Goal: Communication & Community: Answer question/provide support

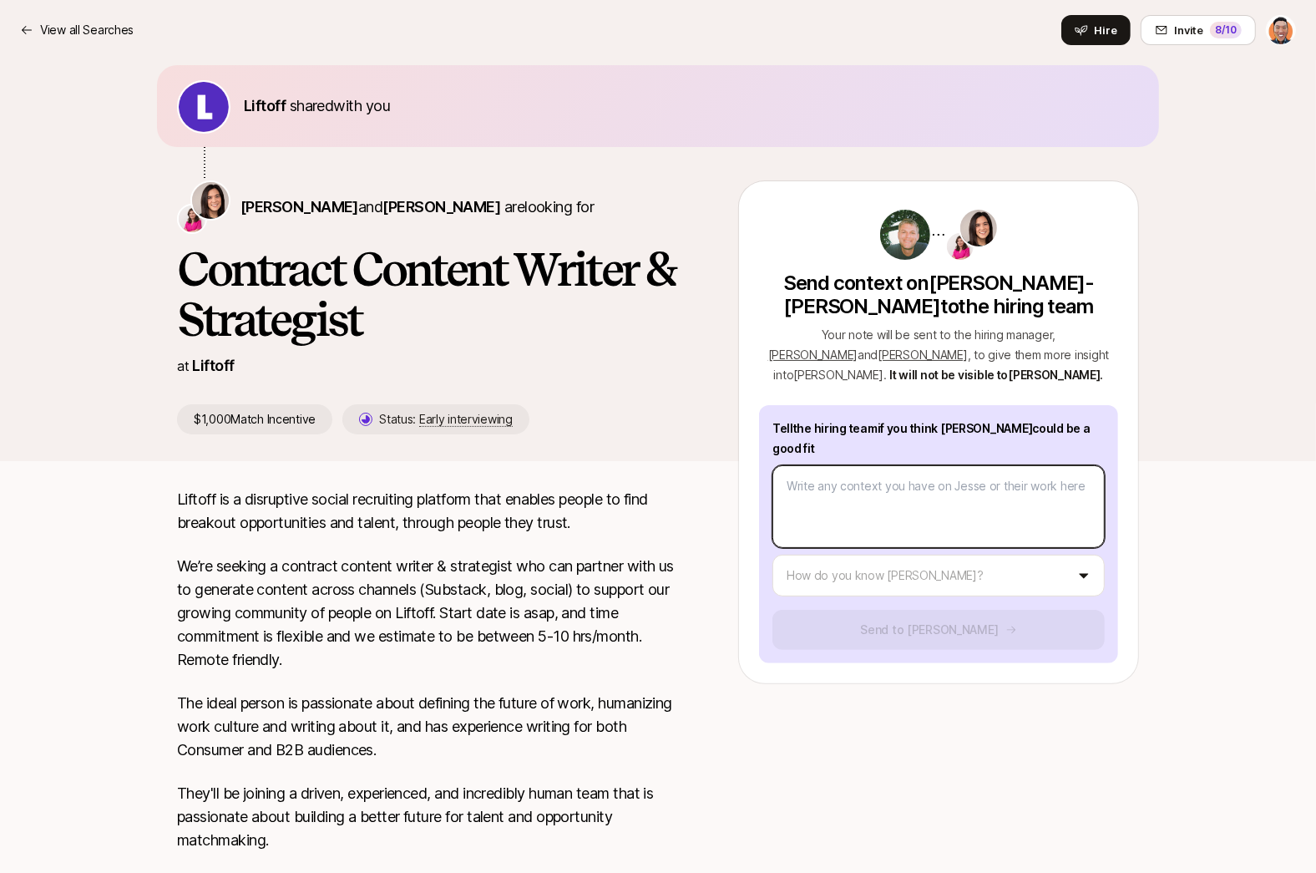
scroll to position [30, 0]
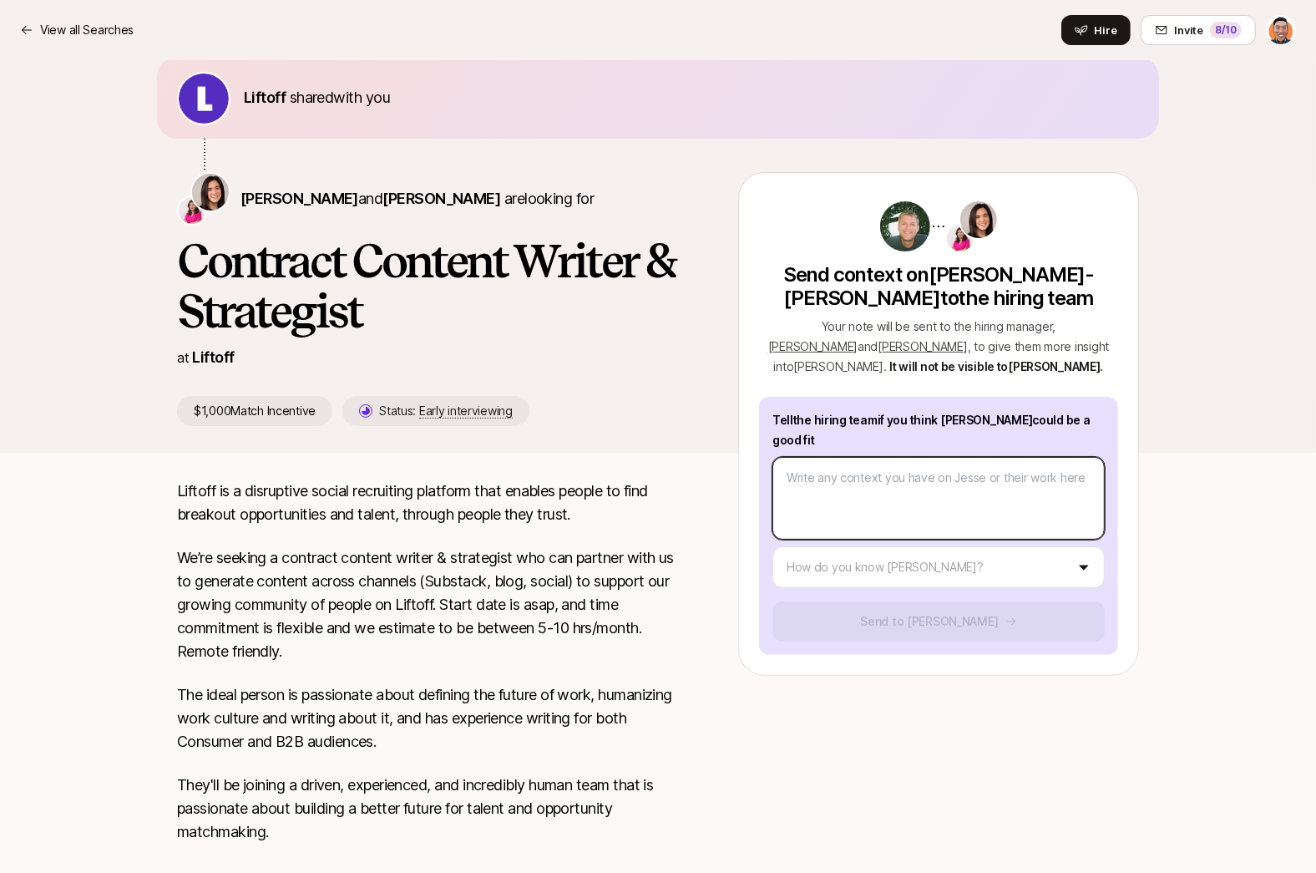
click at [921, 473] on textarea at bounding box center [939, 498] width 332 height 83
click at [907, 540] on html "View all Searches Hire Invite 8 /10 View all Searches Invite 8 /10 Home Searche…" at bounding box center [658, 406] width 1316 height 873
click at [934, 467] on textarea at bounding box center [939, 498] width 332 height 83
type textarea "x"
type textarea "I"
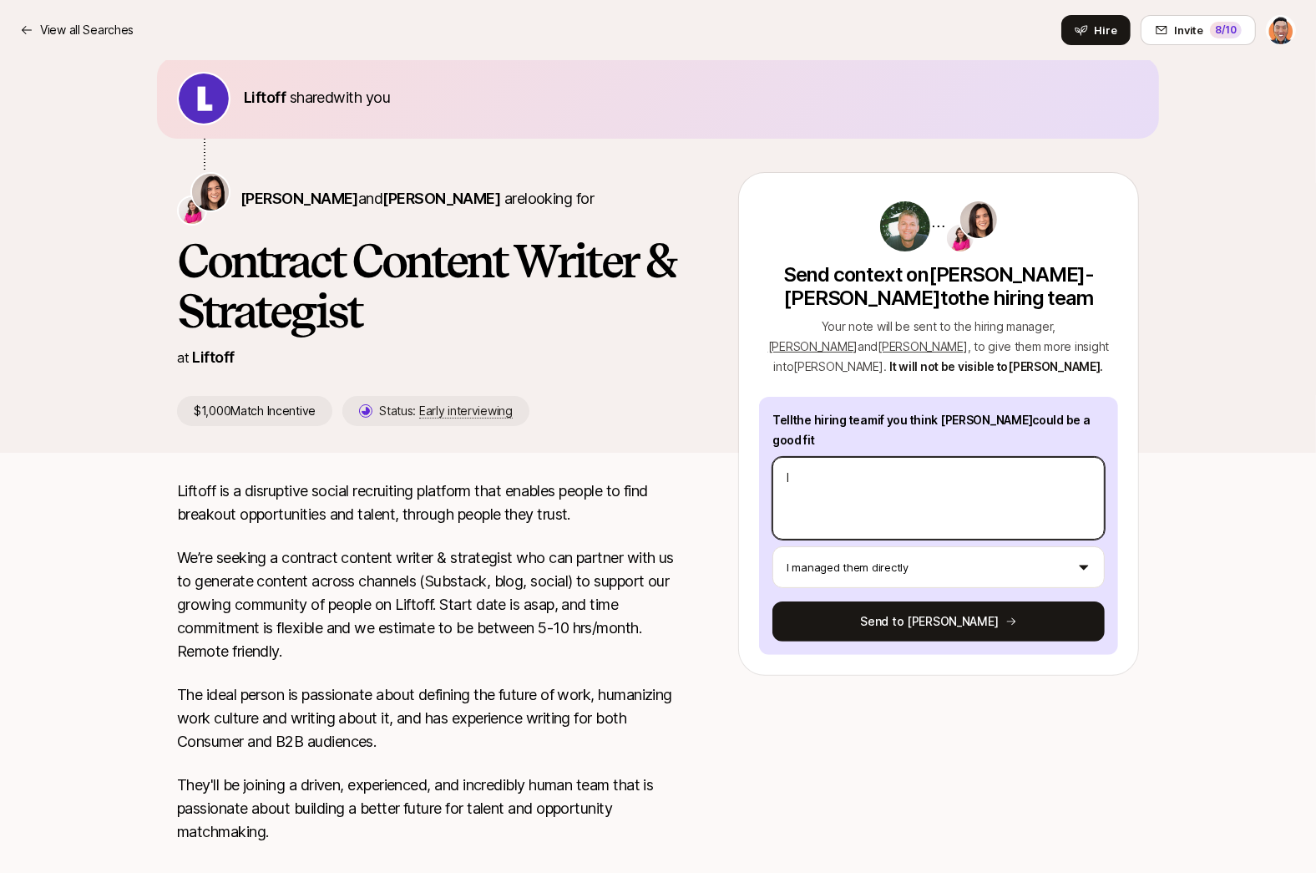
type textarea "x"
type textarea "I"
type textarea "x"
type textarea "I re"
type textarea "x"
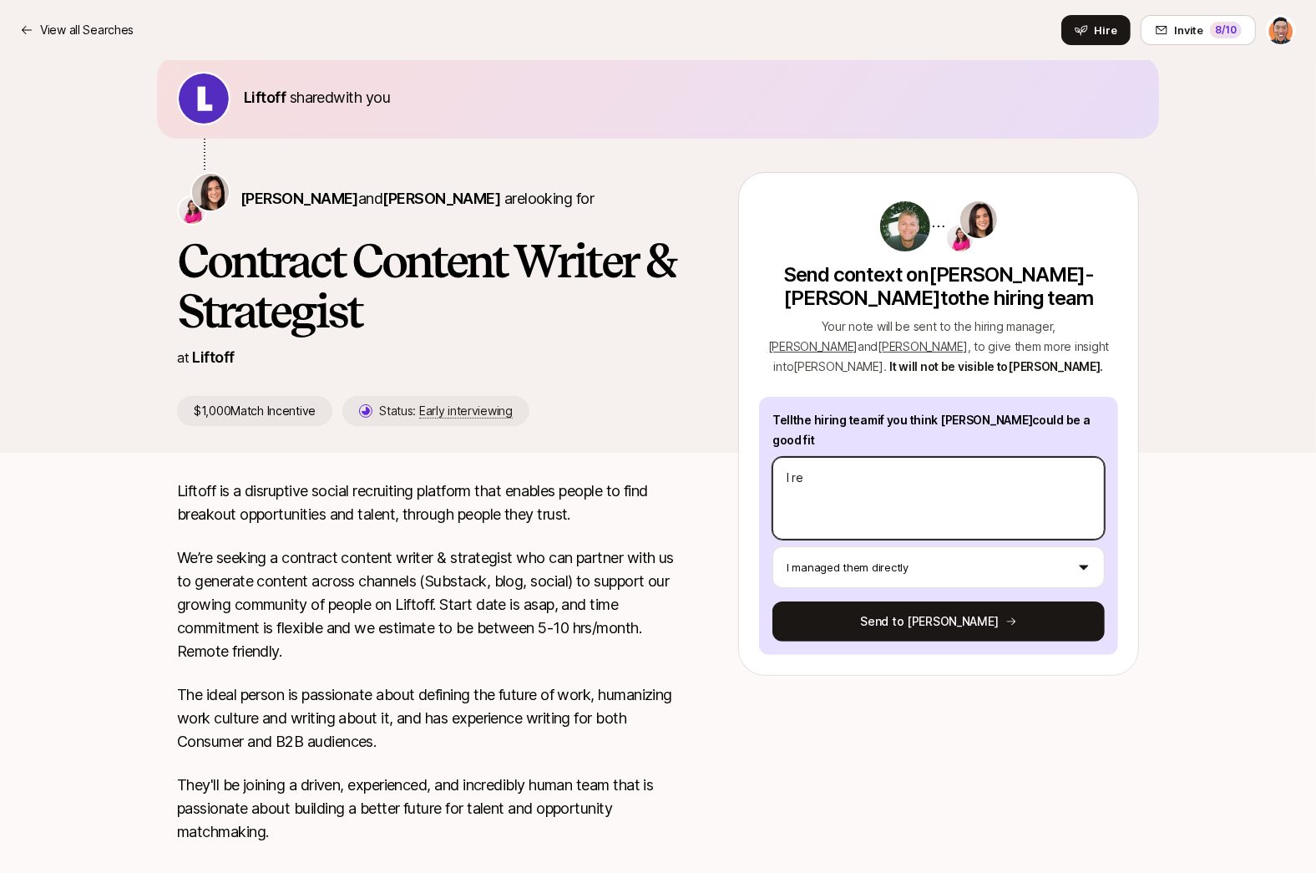
type textarea "I rec"
type textarea "x"
type textarea "I recen"
type textarea "x"
type textarea "I recent"
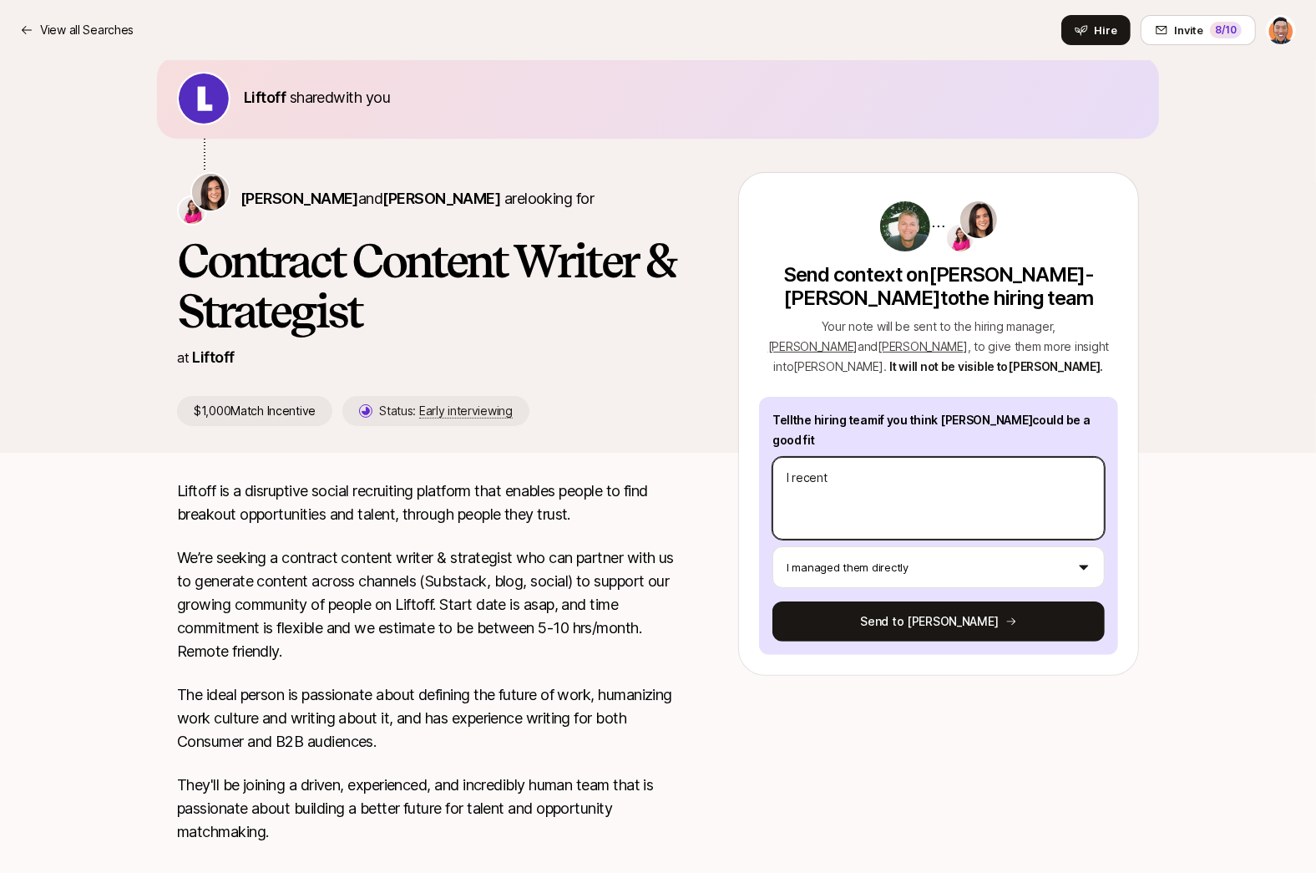
type textarea "x"
type textarea "I recentl"
type textarea "x"
type textarea "I recently"
type textarea "x"
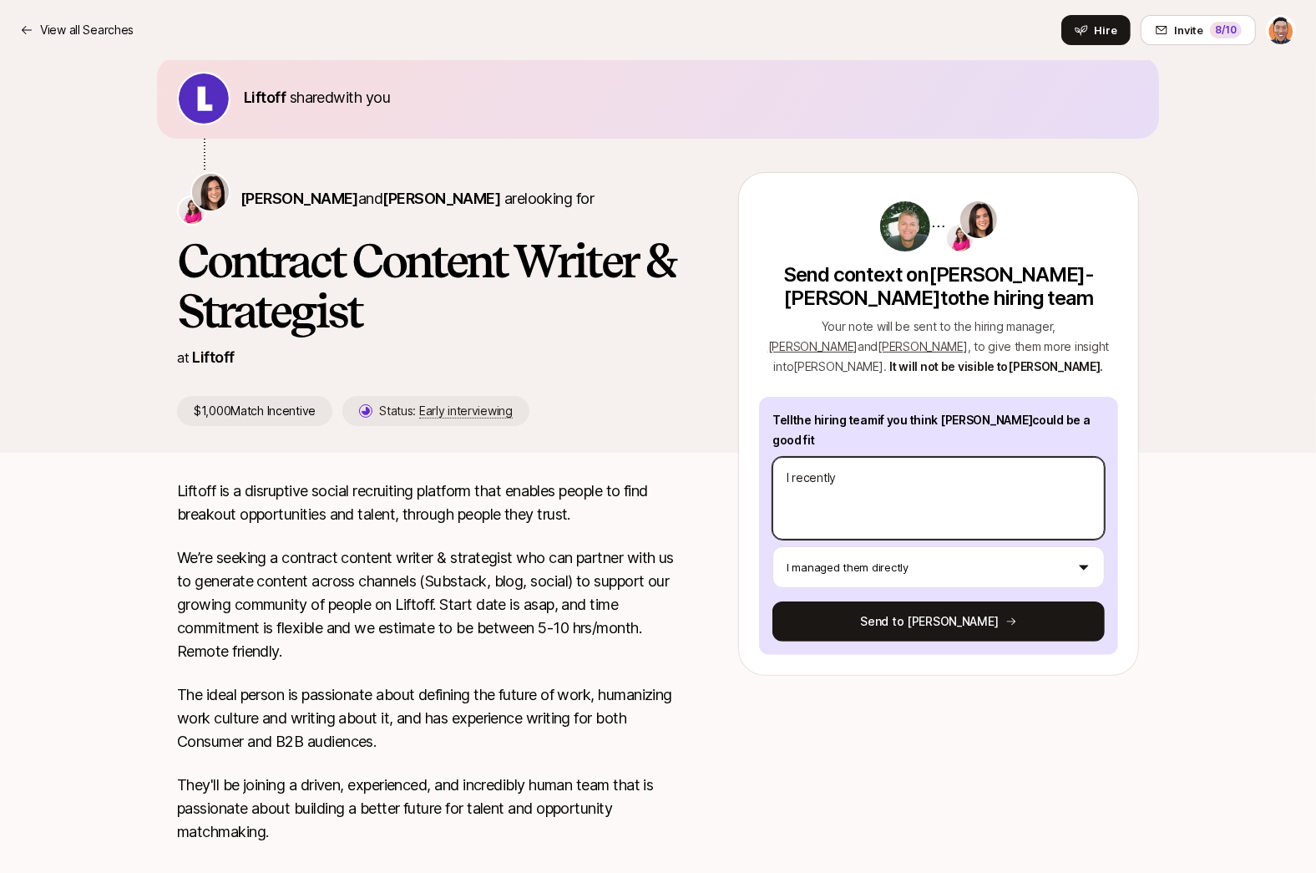
type textarea "I recently"
type textarea "x"
type textarea "I recently h"
type textarea "x"
type textarea "I recently hi"
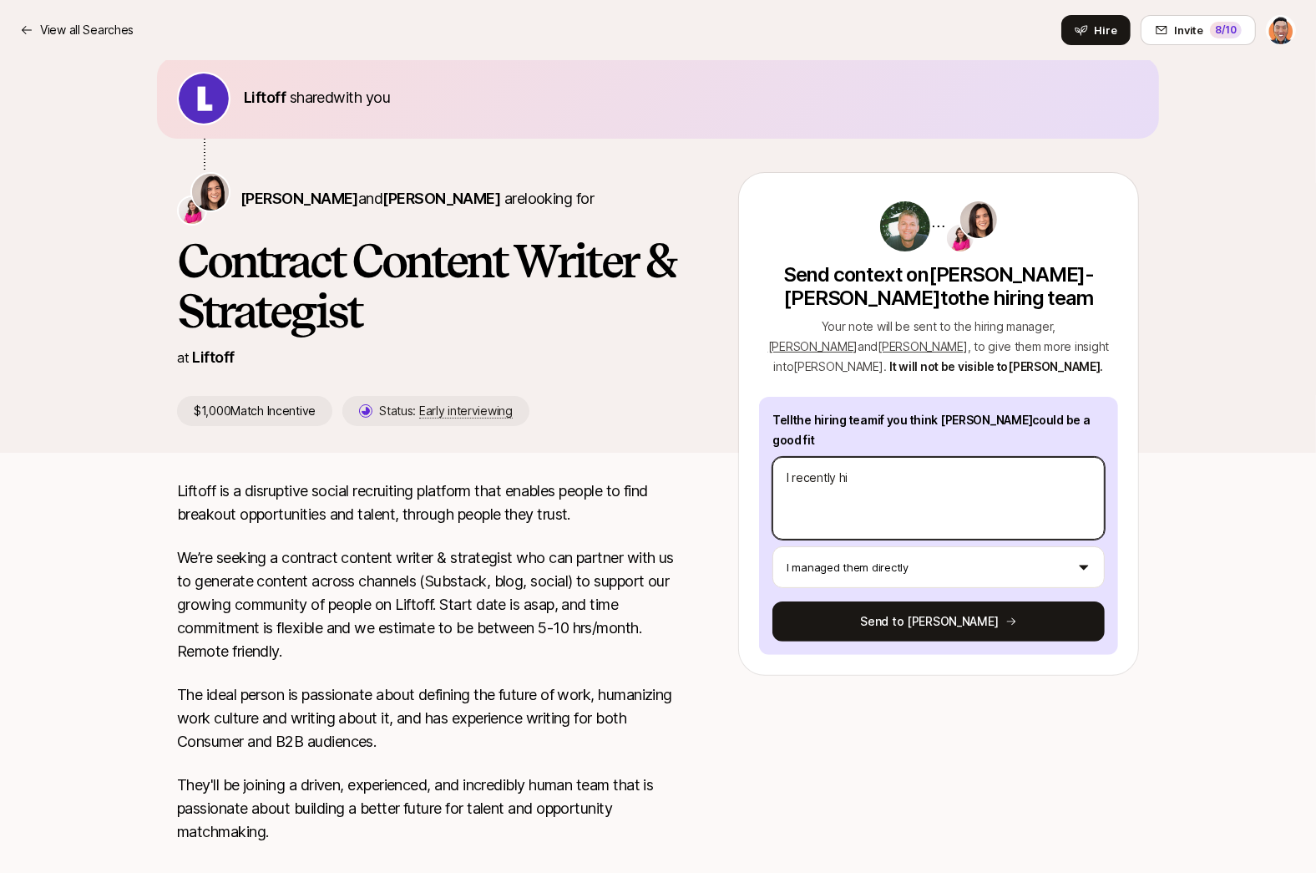
type textarea "x"
type textarea "I recently hire"
type textarea "x"
type textarea "I recently hired"
type textarea "x"
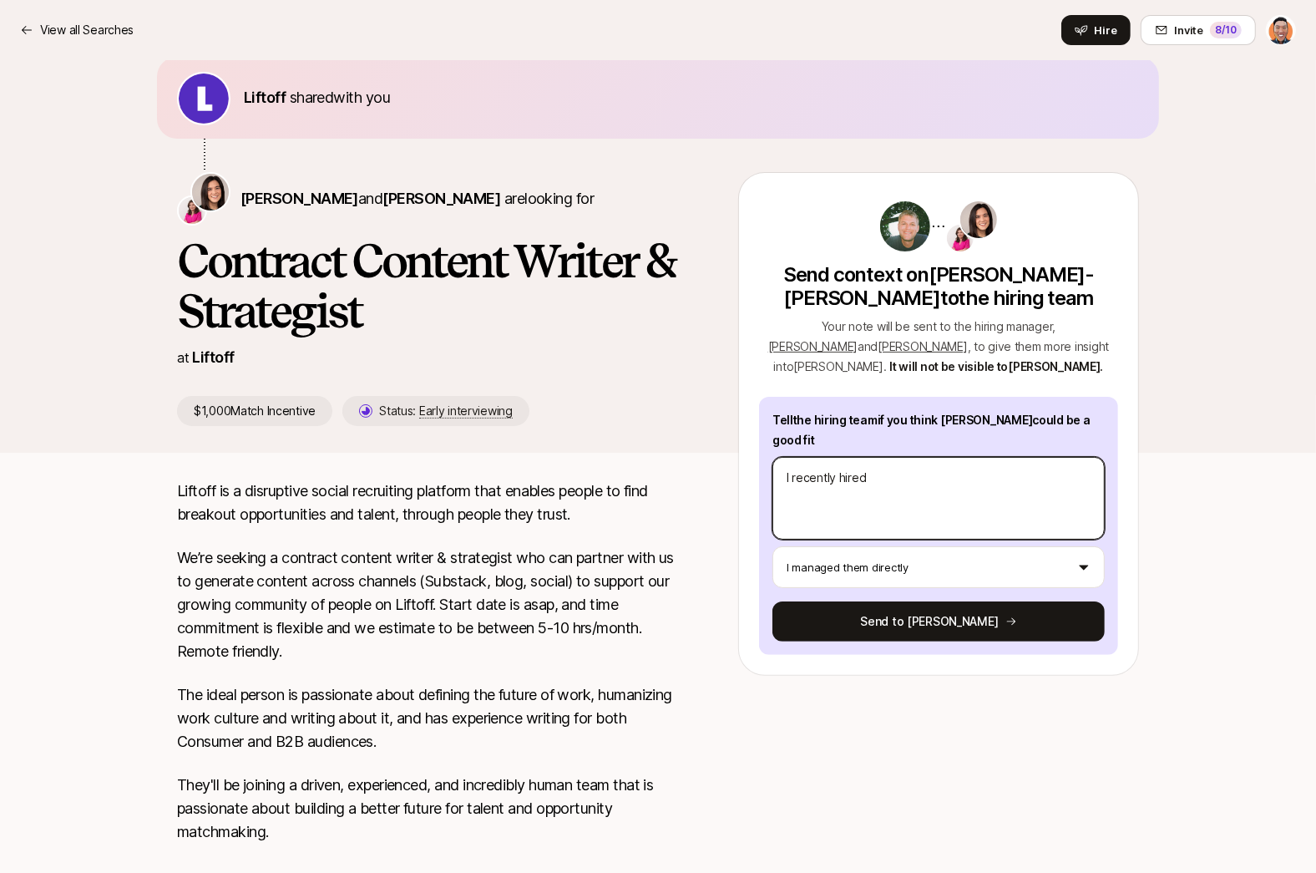
type textarea "I recently hired"
type textarea "x"
type textarea "I recently hired J"
type textarea "x"
type textarea "J"
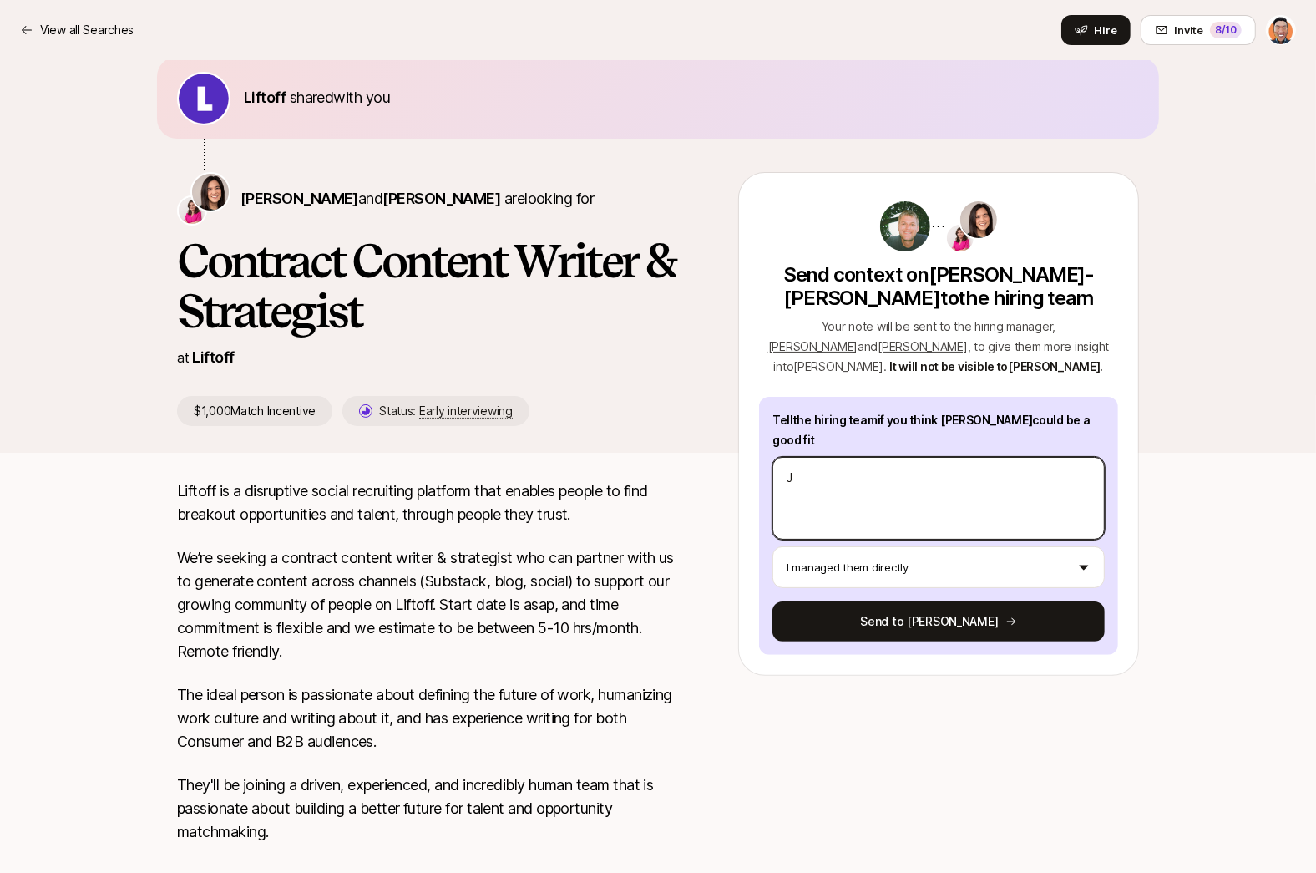
type textarea "x"
type textarea "Je"
type textarea "x"
type textarea "Jes"
type textarea "x"
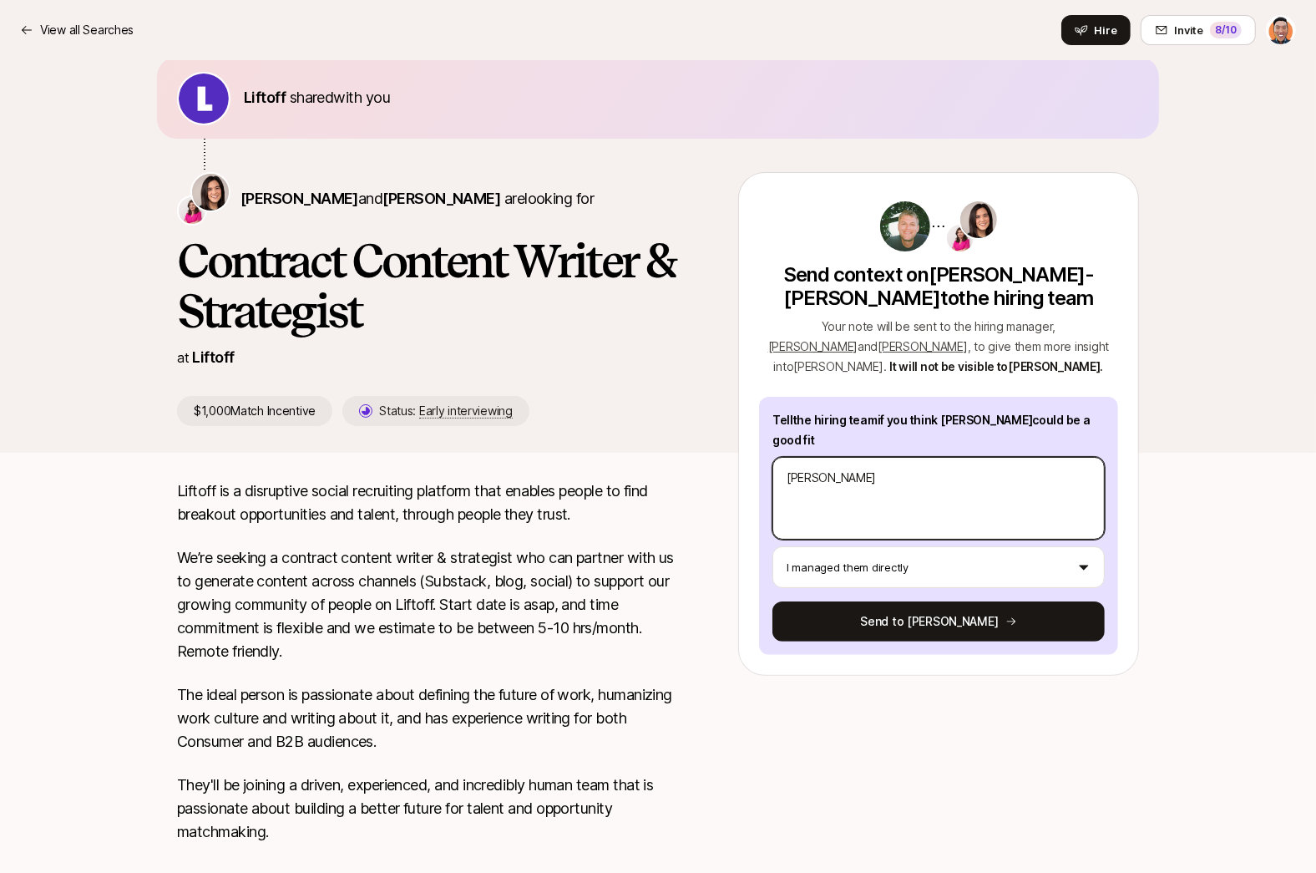
type textarea "[PERSON_NAME]"
type textarea "x"
type textarea "[PERSON_NAME]"
type textarea "x"
type textarea "[PERSON_NAME] [PERSON_NAME]"
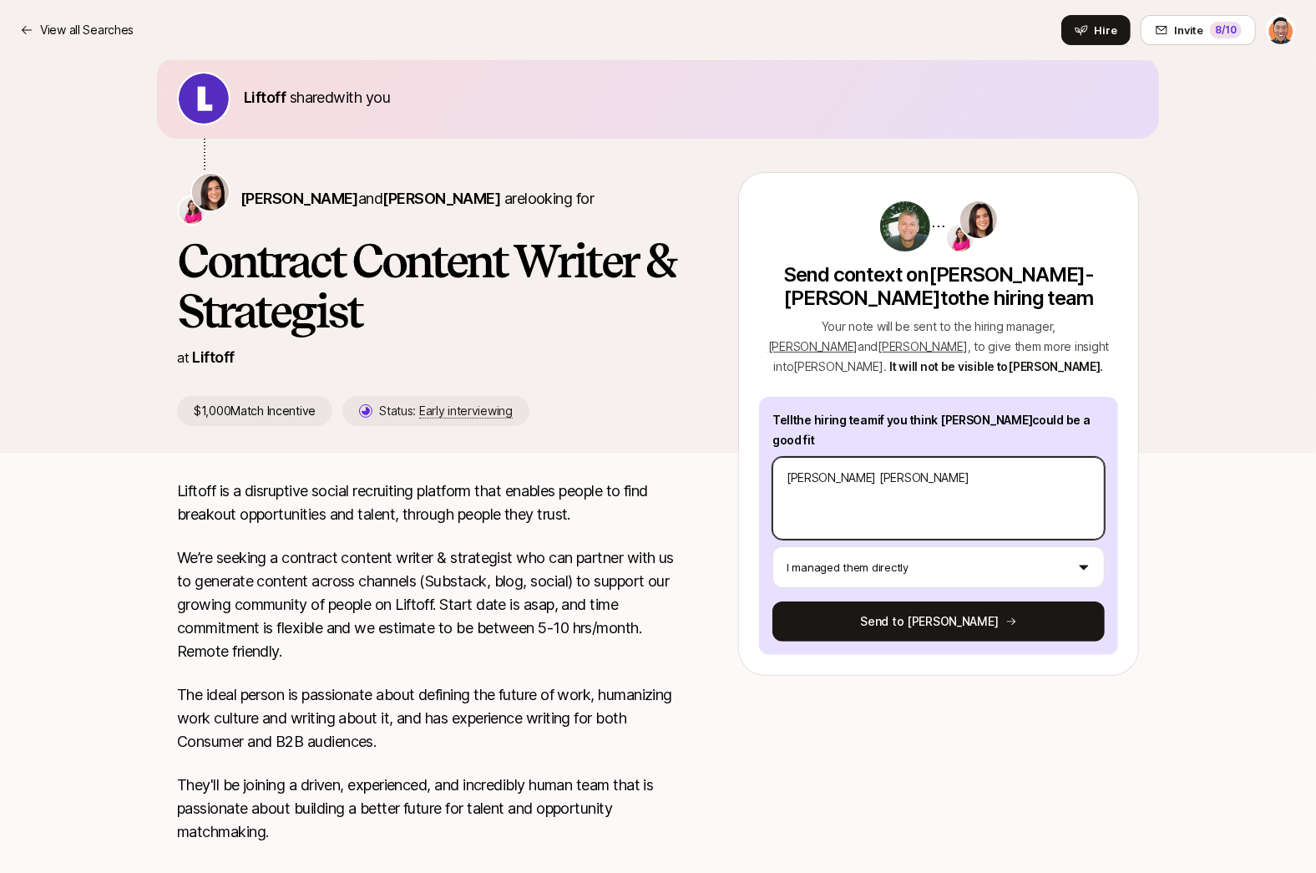
type textarea "x"
type textarea "[PERSON_NAME]"
type textarea "x"
type textarea "[PERSON_NAME] write"
type textarea "x"
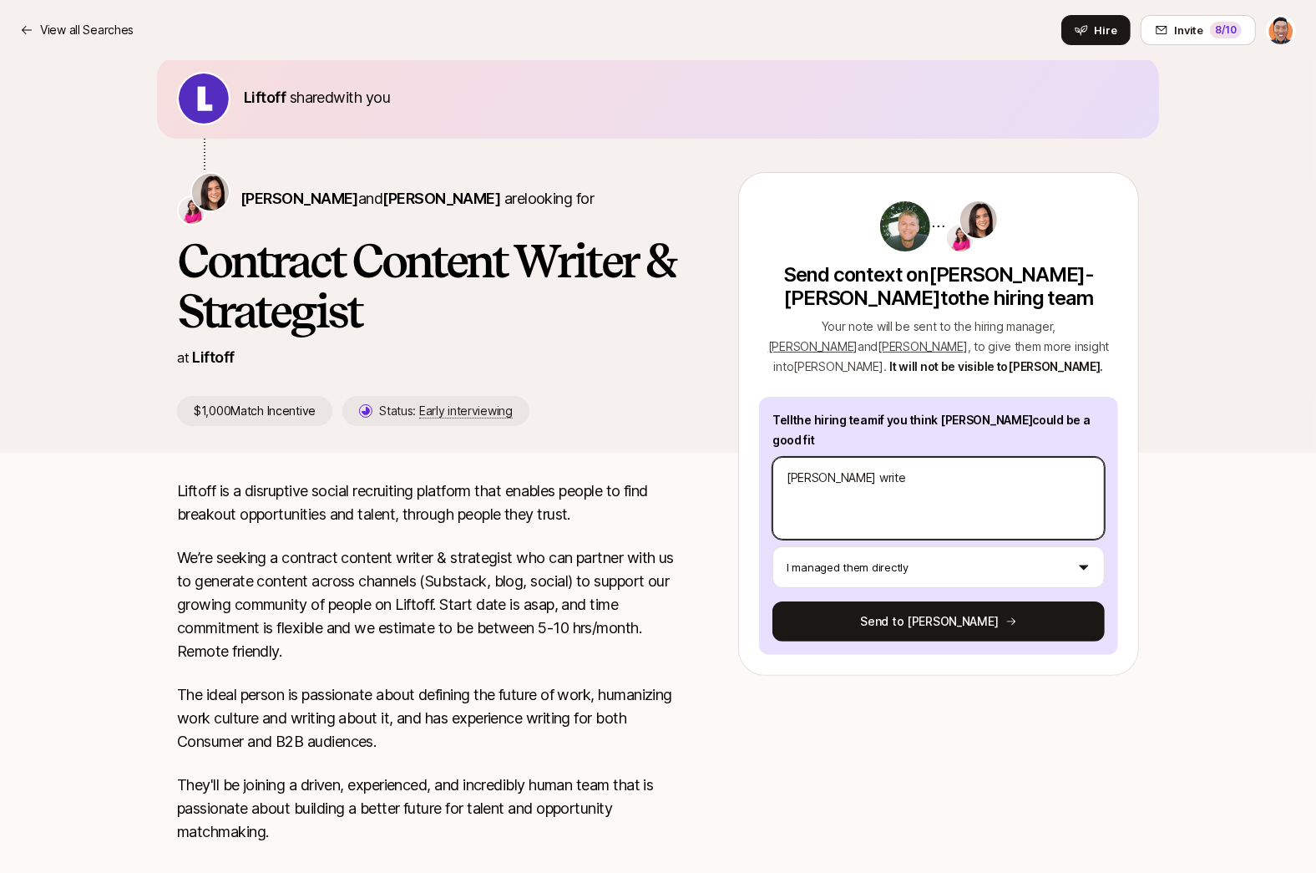
type textarea "[PERSON_NAME] writes"
type textarea "x"
type textarea "[PERSON_NAME] writes"
type textarea "x"
type textarea "[PERSON_NAME] writes c"
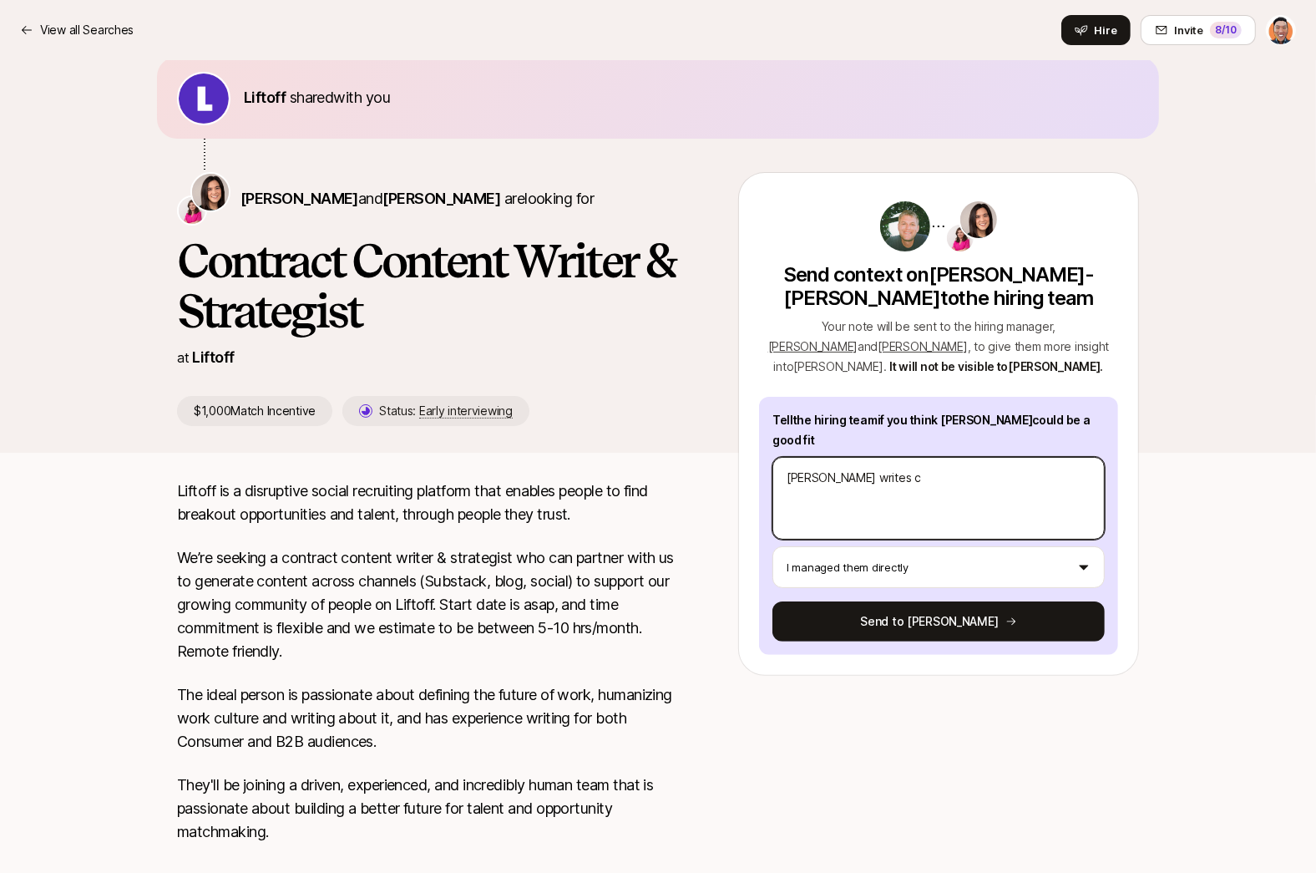
type textarea "x"
type textarea "[PERSON_NAME] writes co"
type textarea "x"
type textarea "[PERSON_NAME] writes com"
type textarea "x"
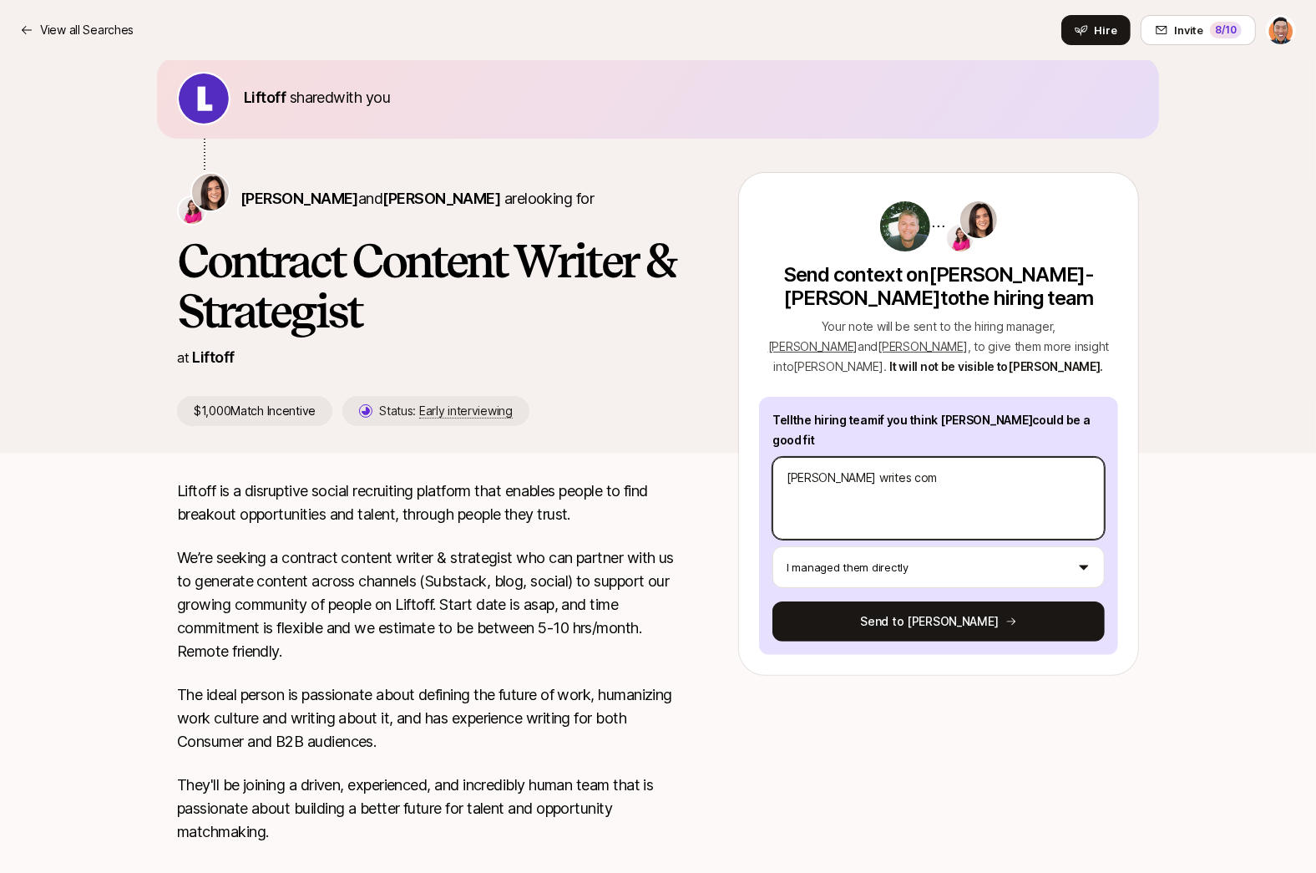
type textarea "[PERSON_NAME] writes comp"
type textarea "x"
type textarea "[PERSON_NAME] writes compe"
type textarea "x"
type textarea "[PERSON_NAME] writes compel"
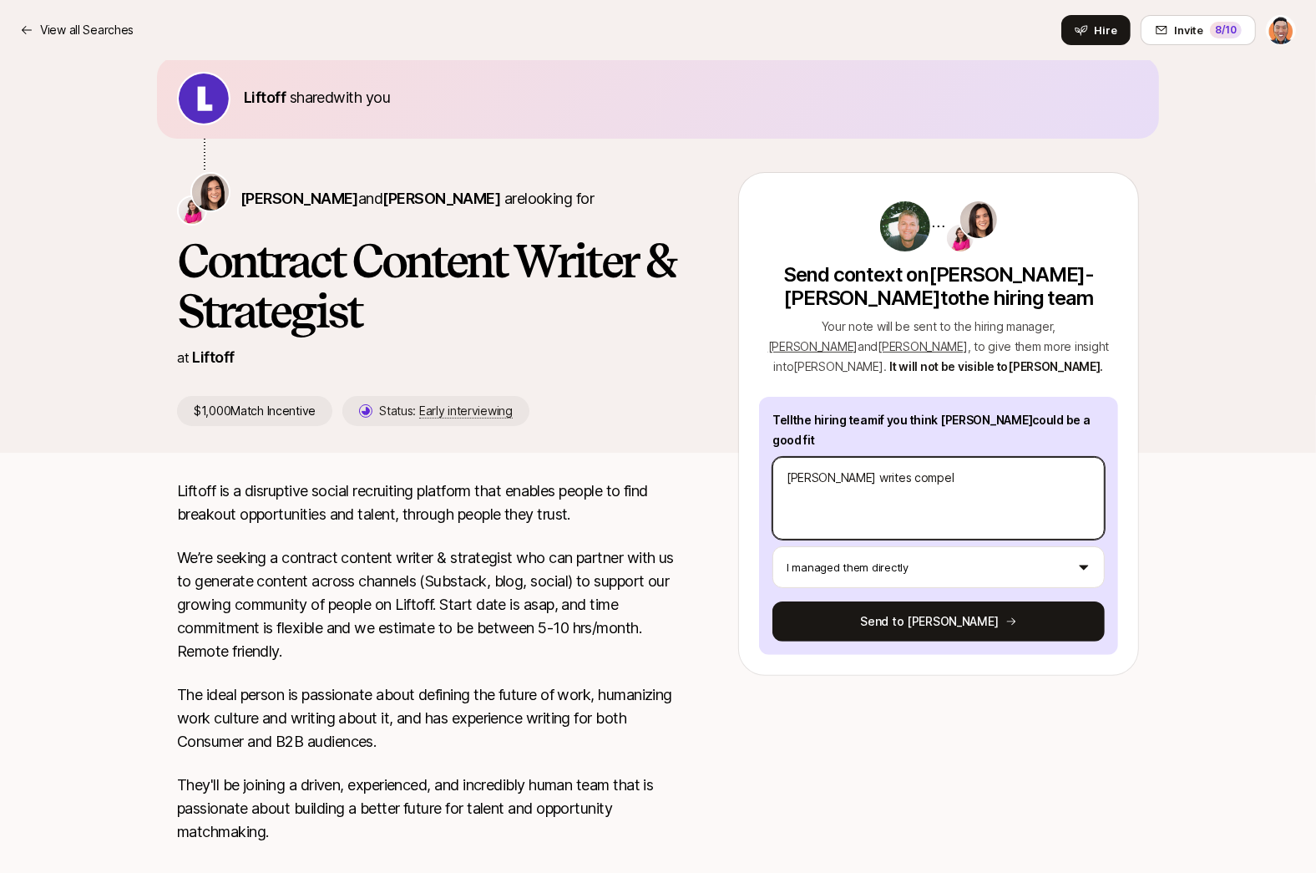
type textarea "x"
type textarea "[PERSON_NAME] writes compell"
type textarea "x"
type textarea "[PERSON_NAME] writes compelli"
type textarea "x"
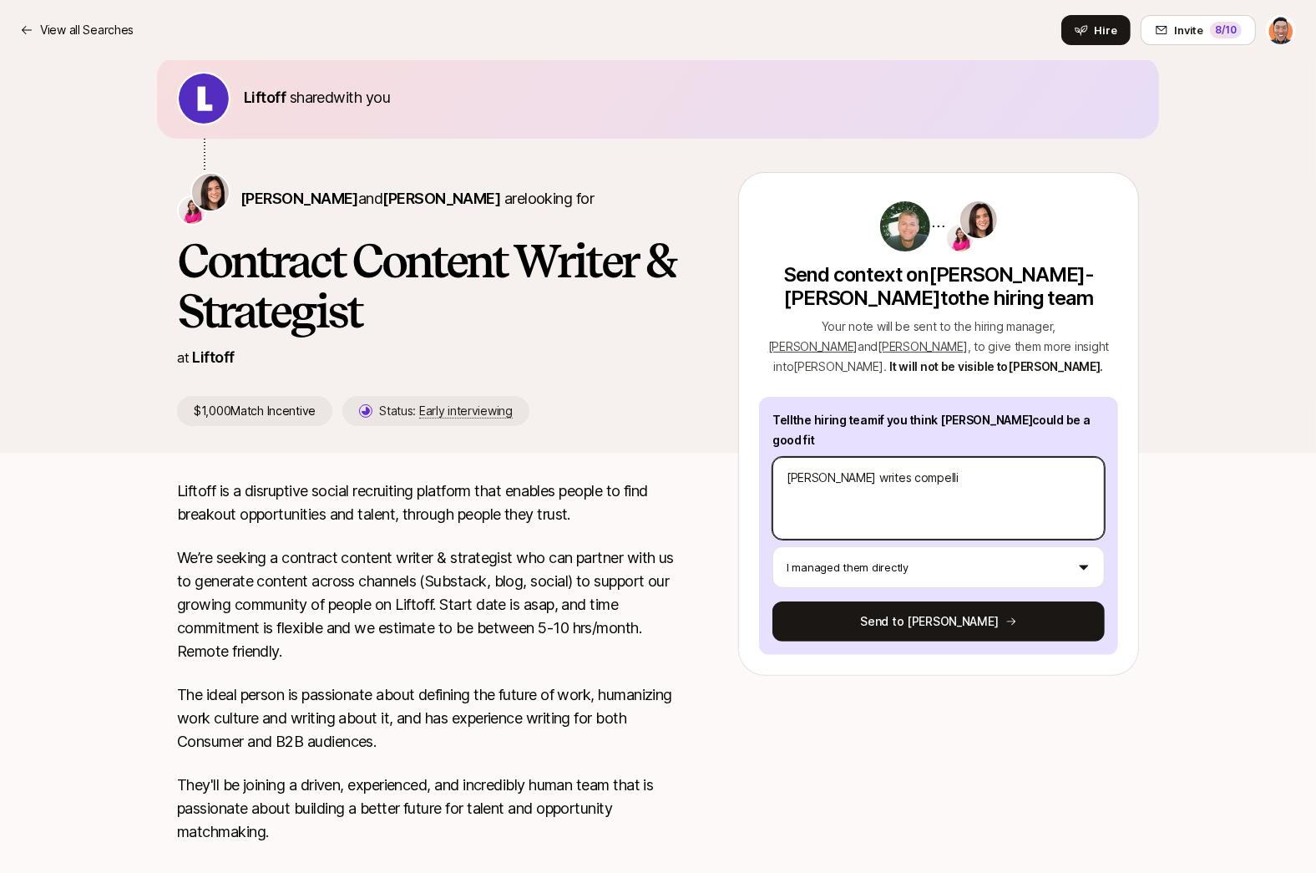
type textarea "[PERSON_NAME] writes compellin"
type textarea "x"
type textarea "[PERSON_NAME] writes compelling"
type textarea "x"
type textarea "[PERSON_NAME] writes compelling"
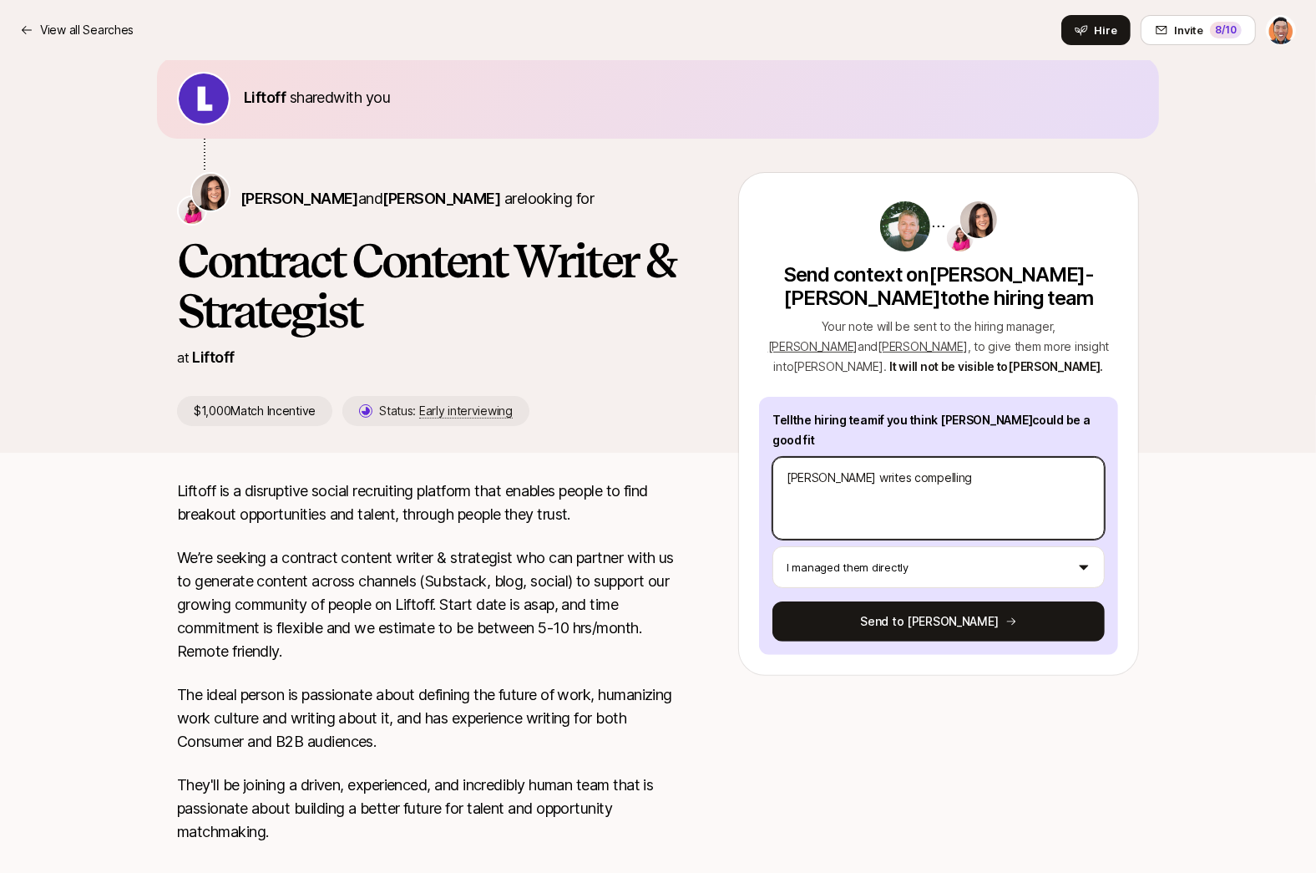
type textarea "x"
type textarea "[PERSON_NAME] writes compelling c"
type textarea "x"
type textarea "[PERSON_NAME] writes compelling co"
type textarea "x"
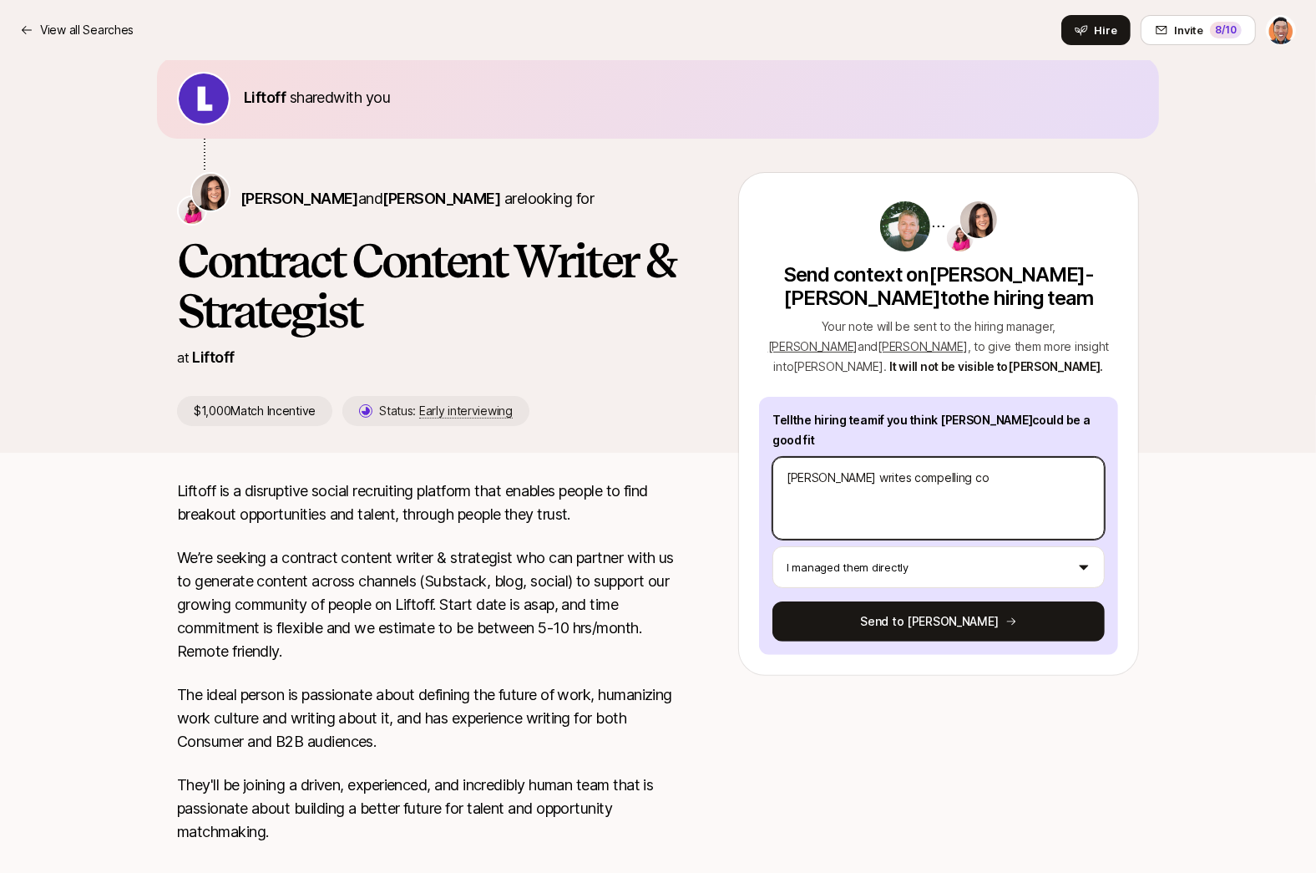
type textarea "[PERSON_NAME] writes compelling cop"
type textarea "x"
type textarea "[PERSON_NAME] writes compelling copy"
type textarea "x"
type textarea "[PERSON_NAME] writes compelling copy"
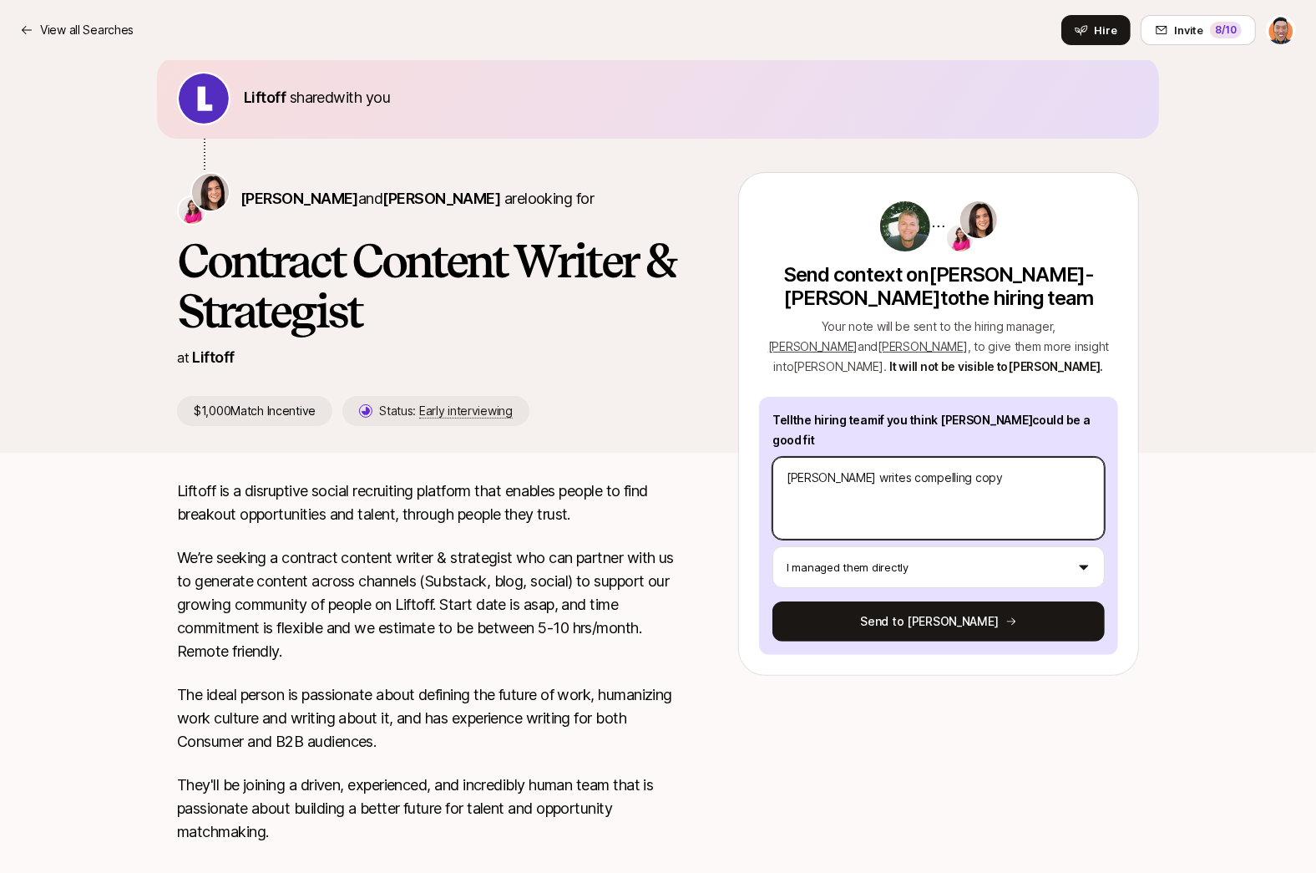
type textarea "x"
type textarea "[PERSON_NAME] writes compelling copy an"
type textarea "x"
type textarea "[PERSON_NAME] writes compelling copy and"
type textarea "x"
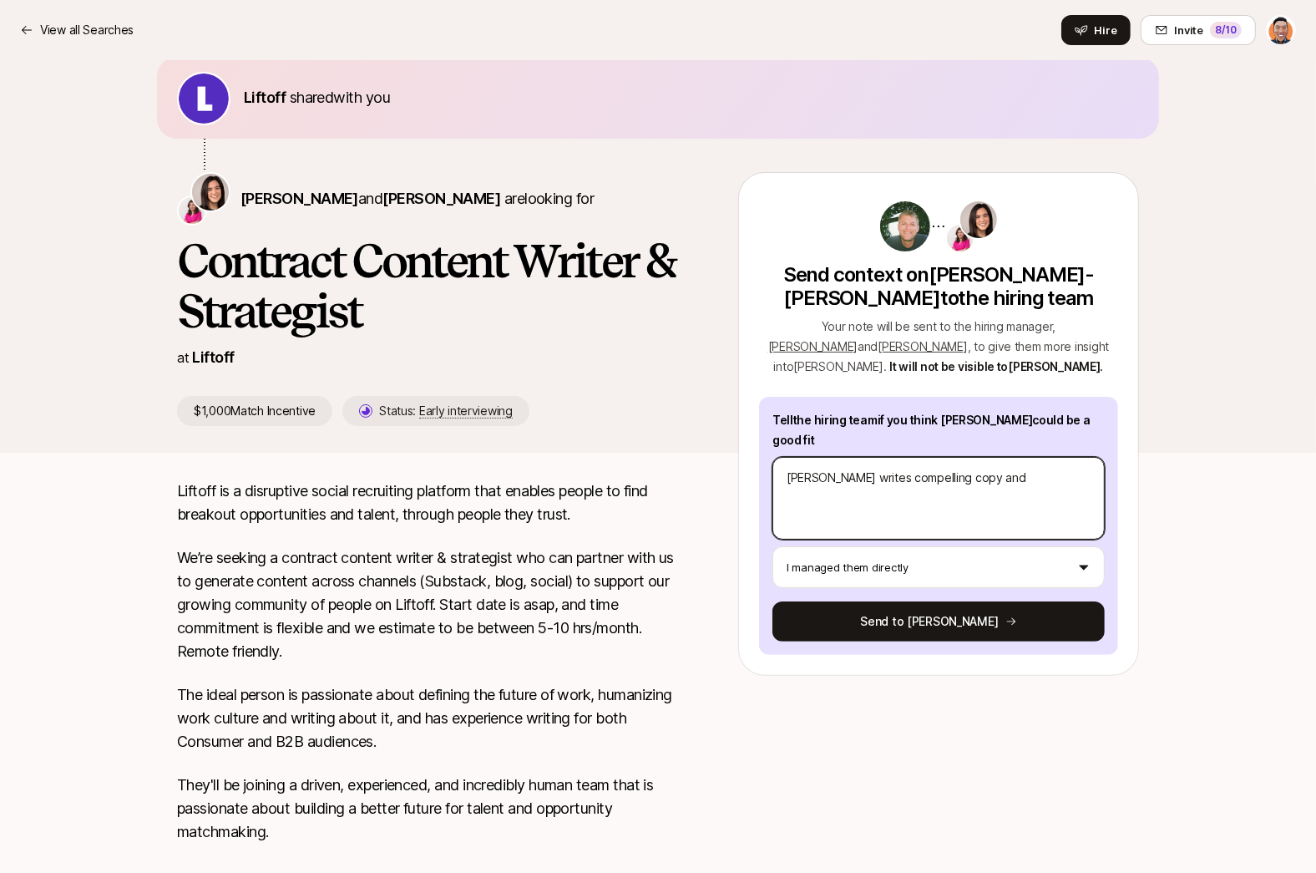
type textarea "[PERSON_NAME] writes compelling copy and"
type textarea "x"
type textarea "[PERSON_NAME] writes compelling copy and ha"
type textarea "x"
type textarea "[PERSON_NAME] writes compelling copy and has"
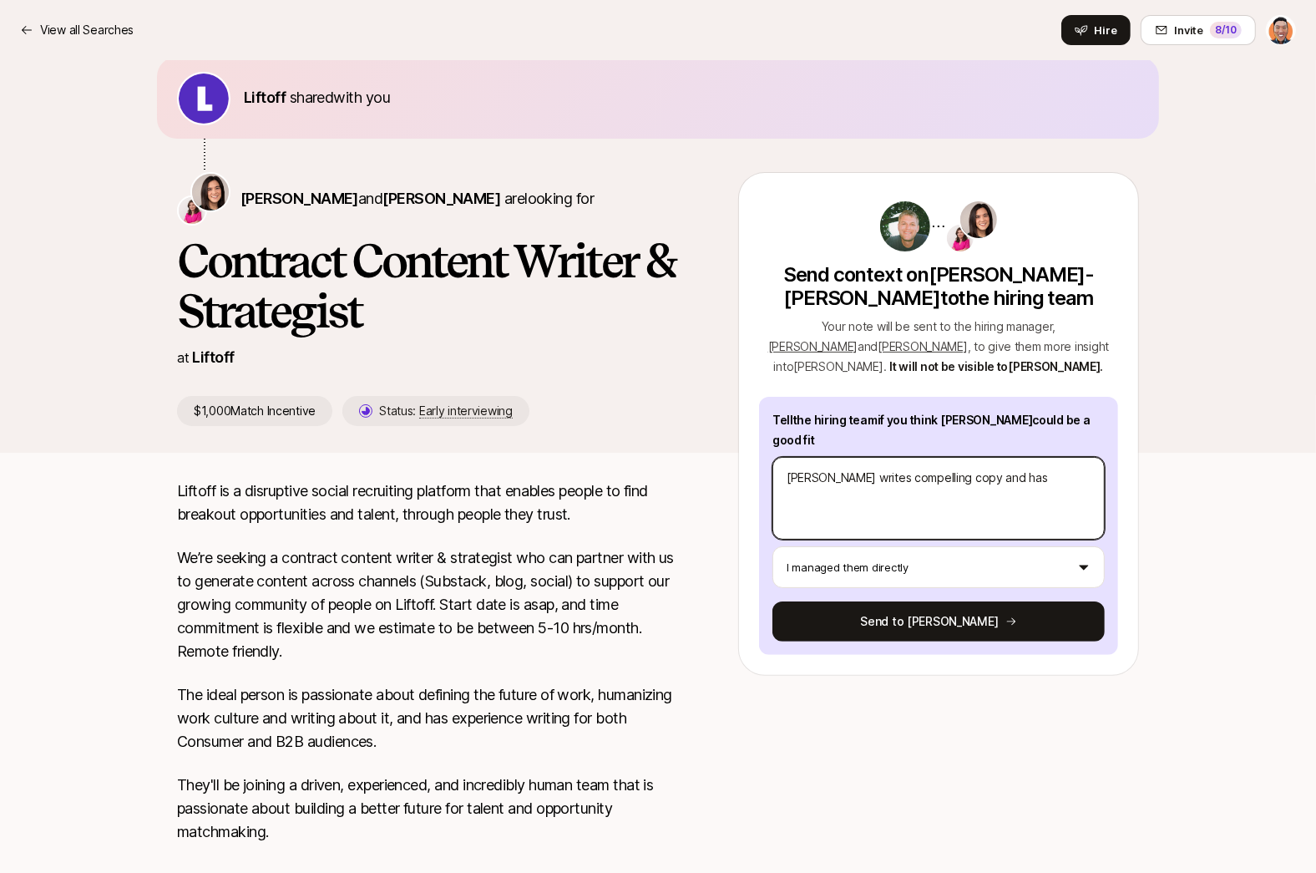
type textarea "x"
type textarea "[PERSON_NAME] writes compelling copy and has a"
type textarea "x"
type textarea "[PERSON_NAME] writes compelling copy and has a"
type textarea "x"
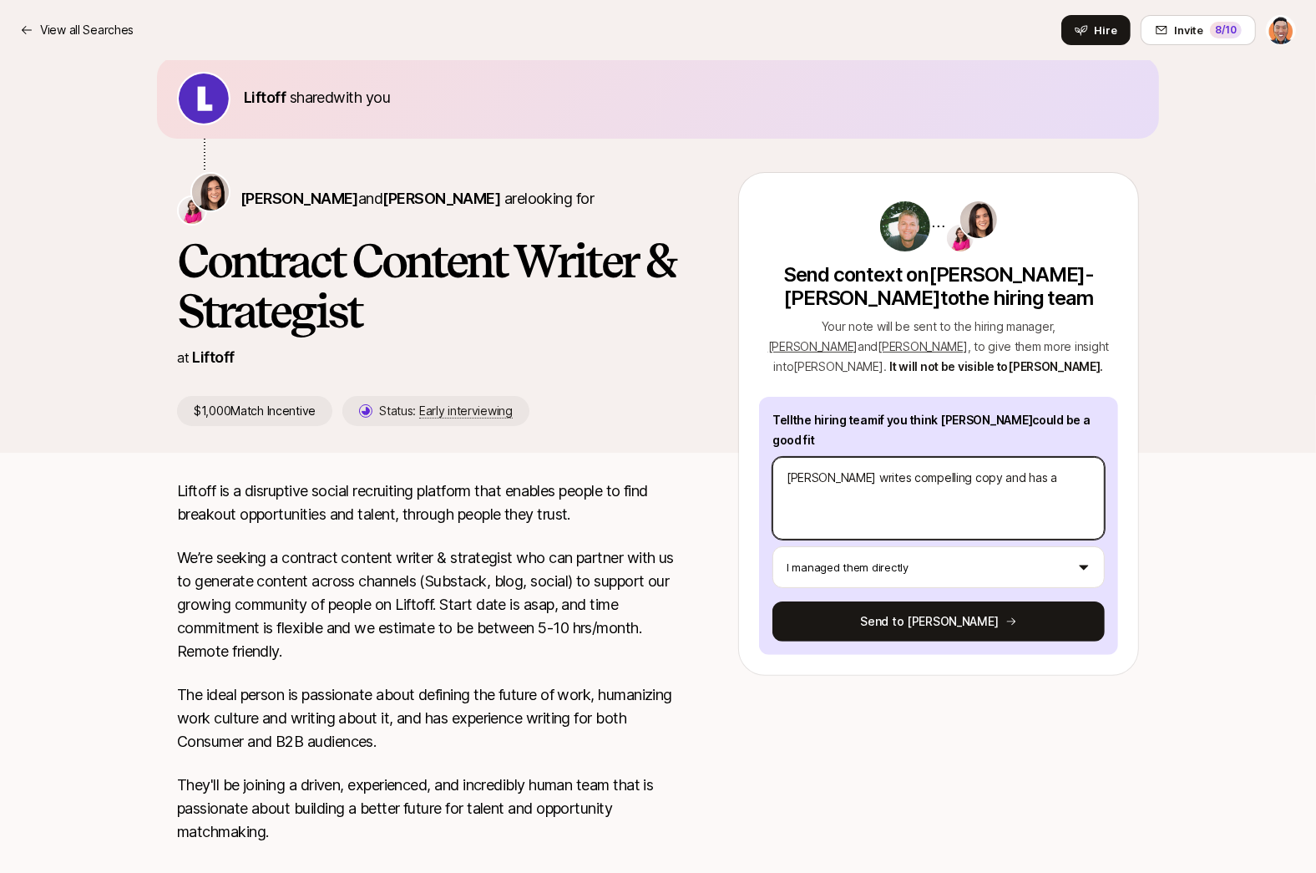
type textarea "[PERSON_NAME] writes compelling copy and has a k"
type textarea "x"
type textarea "[PERSON_NAME] writes compelling copy and has a kn"
type textarea "x"
type textarea "[PERSON_NAME] writes compelling copy and has a kna"
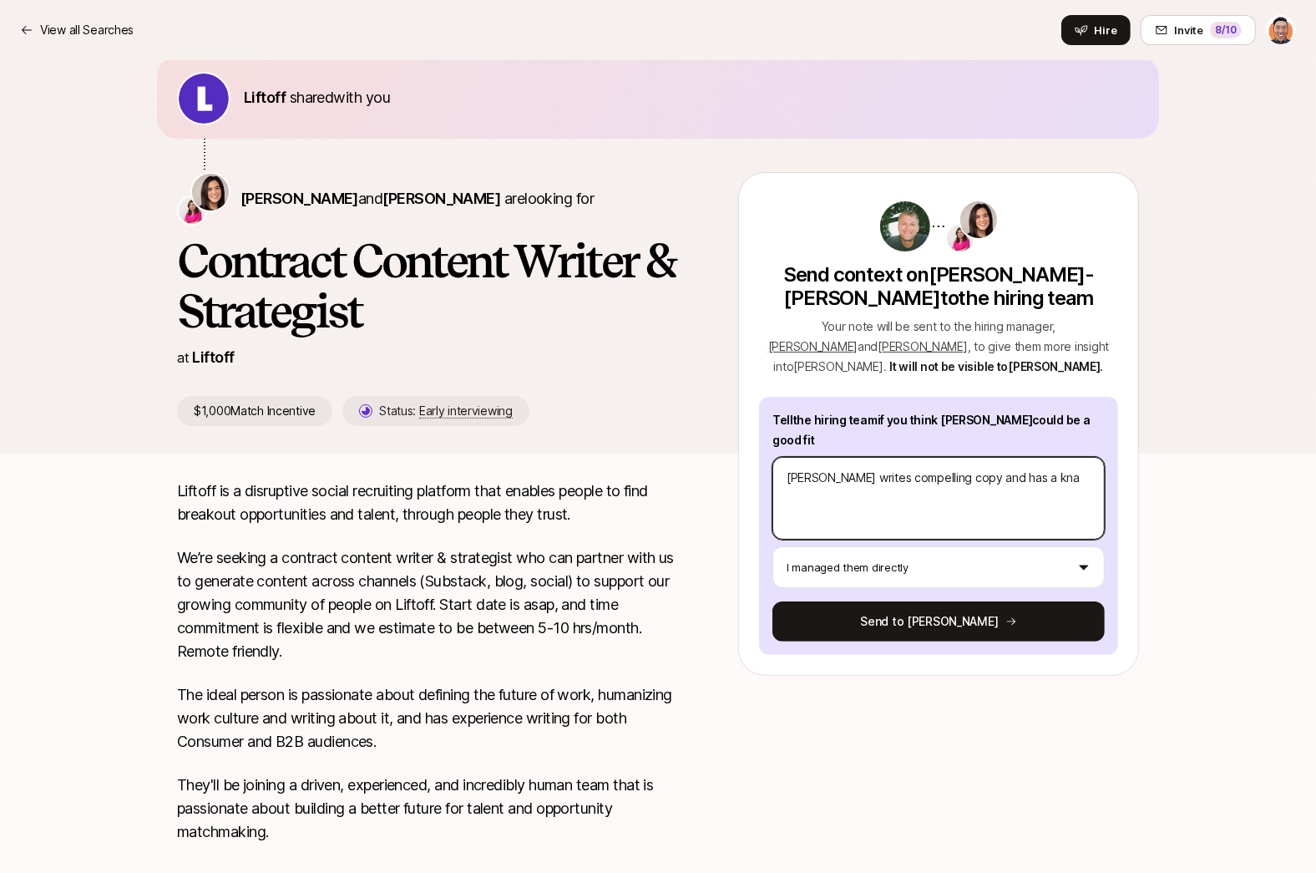
type textarea "x"
type textarea "[PERSON_NAME] writes compelling copy and has a knac"
type textarea "x"
type textarea "[PERSON_NAME] writes compelling copy and has a knack"
type textarea "x"
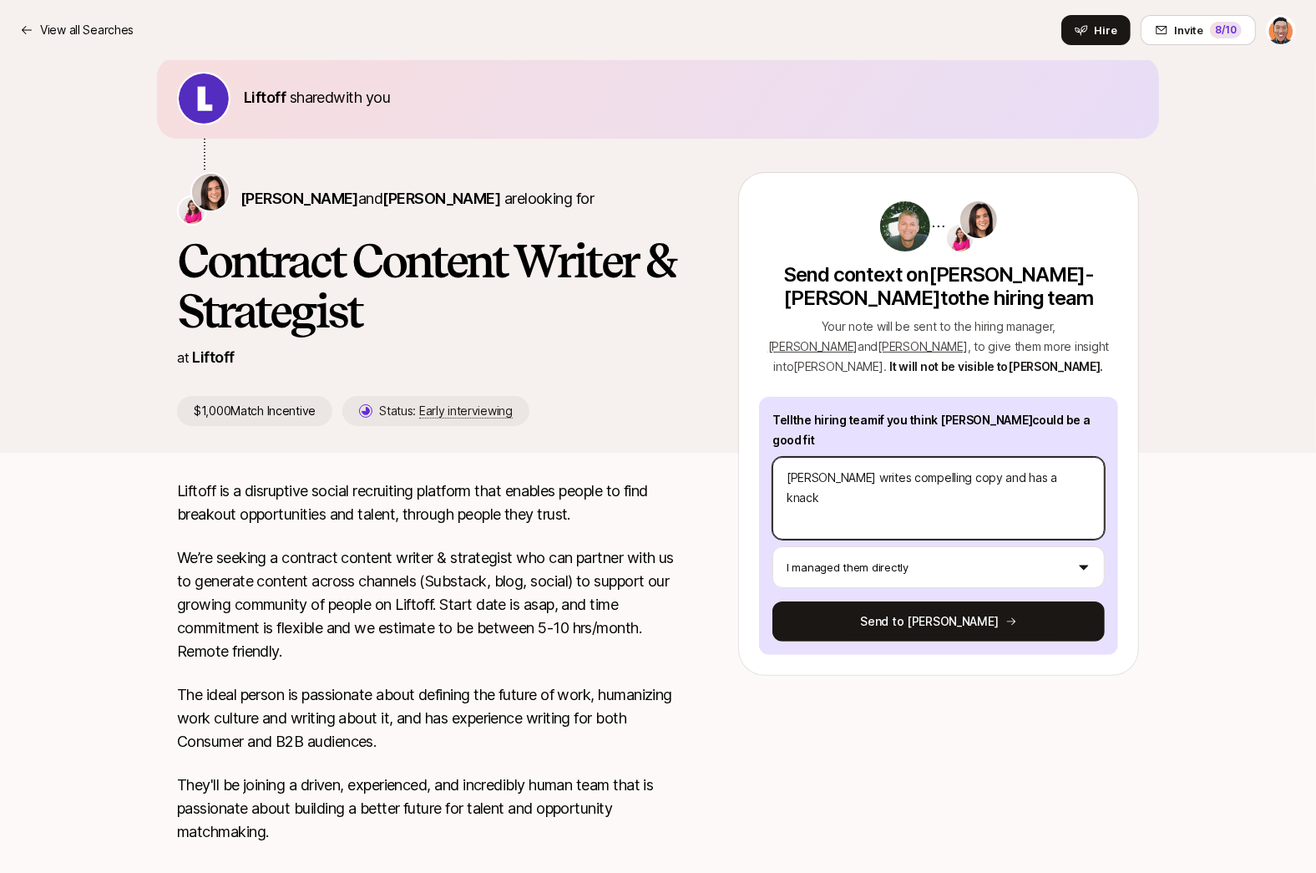
type textarea "[PERSON_NAME] writes compelling copy and has a knack"
type textarea "x"
type textarea "[PERSON_NAME] writes compelling copy and has a knack f"
type textarea "x"
type textarea "[PERSON_NAME] writes compelling copy and has a knack fo"
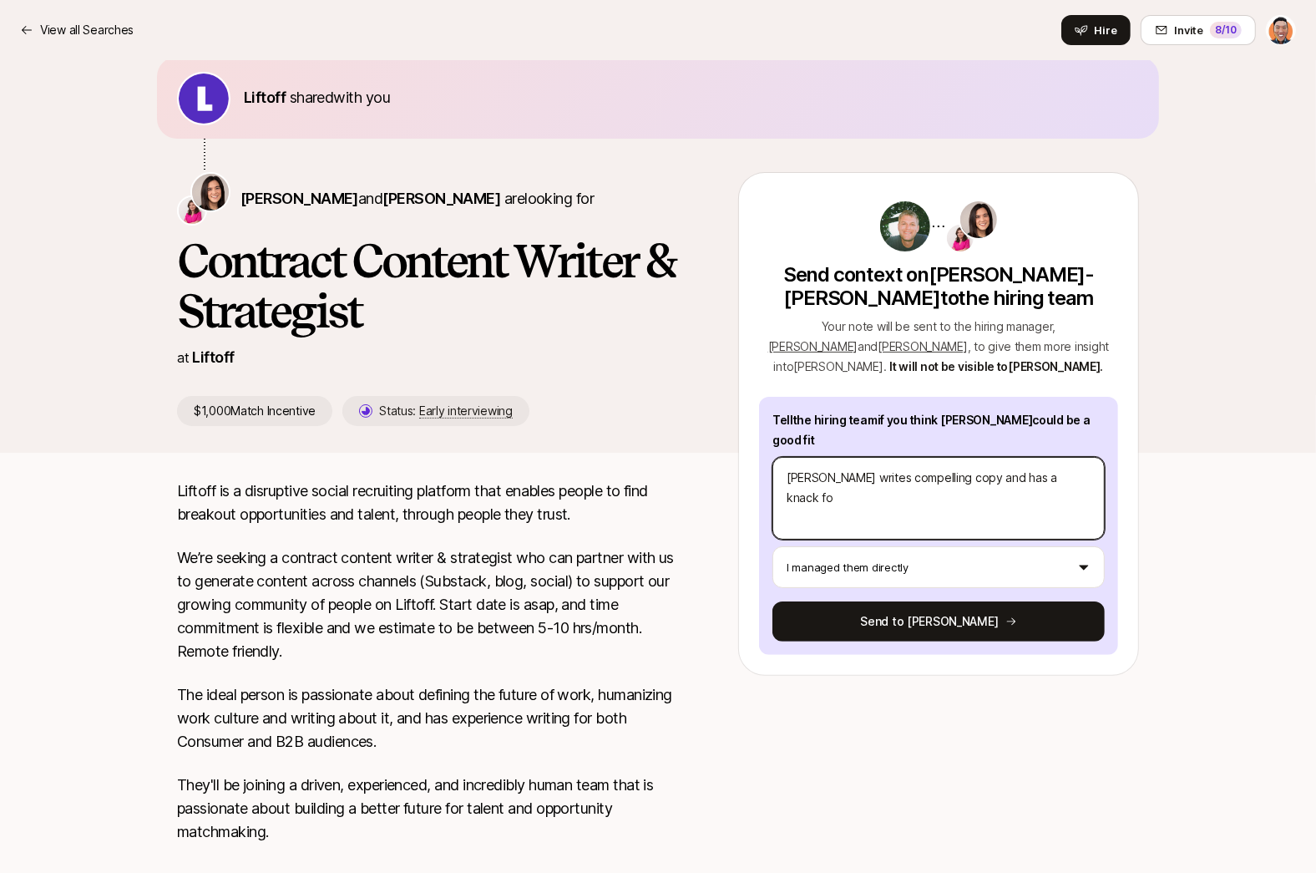
type textarea "x"
type textarea "[PERSON_NAME] writes compelling copy and has a knack for"
type textarea "x"
type textarea "[PERSON_NAME] writes compelling copy and has a knack for"
type textarea "x"
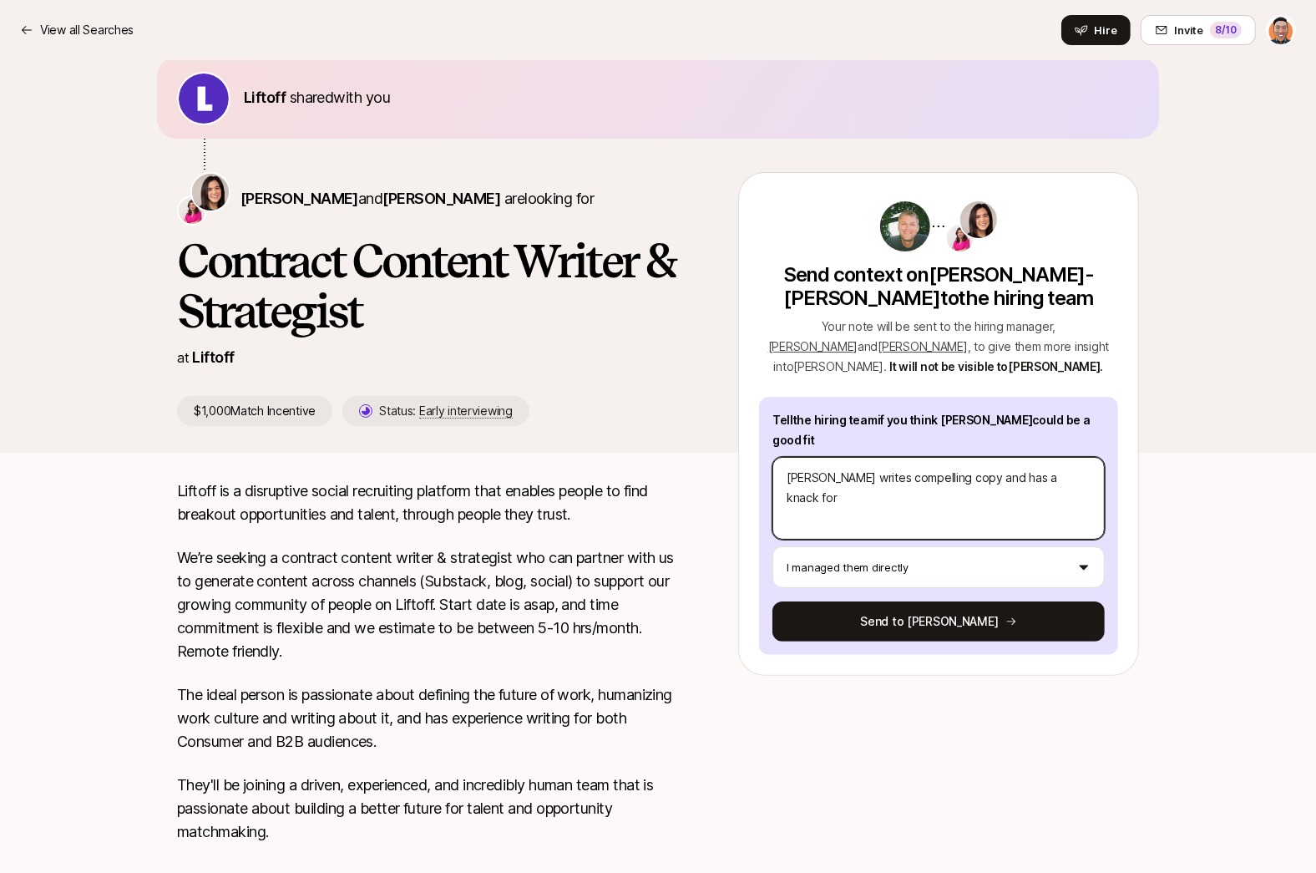
type textarea "[PERSON_NAME] writes compelling copy and has a knack for u"
type textarea "x"
type textarea "[PERSON_NAME] writes compelling copy and has a knack for un"
type textarea "x"
type textarea "[PERSON_NAME] writes compelling copy and has a knack for und"
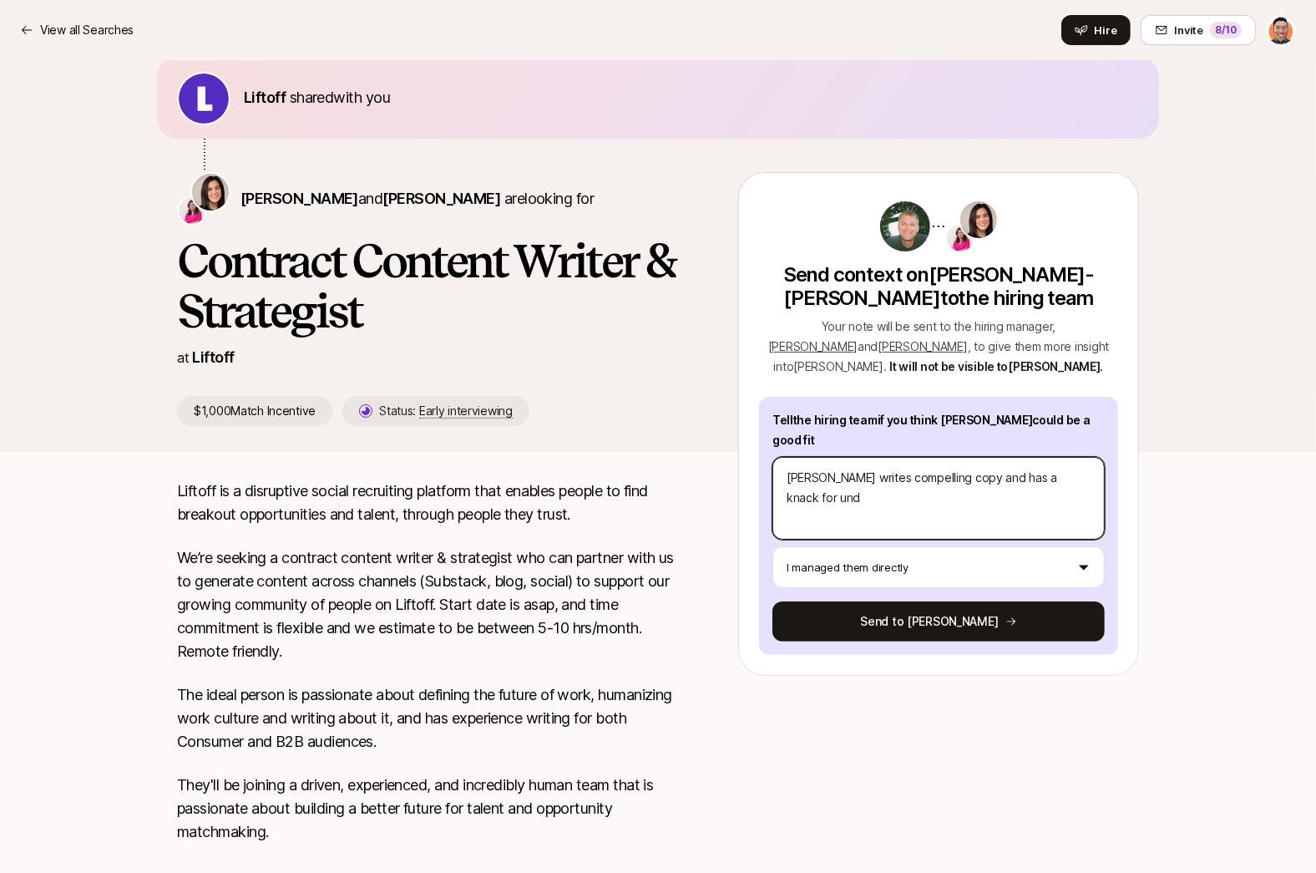
type textarea "x"
type textarea "[PERSON_NAME] writes compelling copy and has a knack for unde"
type textarea "x"
type textarea "[PERSON_NAME] writes compelling copy and has a knack for under"
type textarea "x"
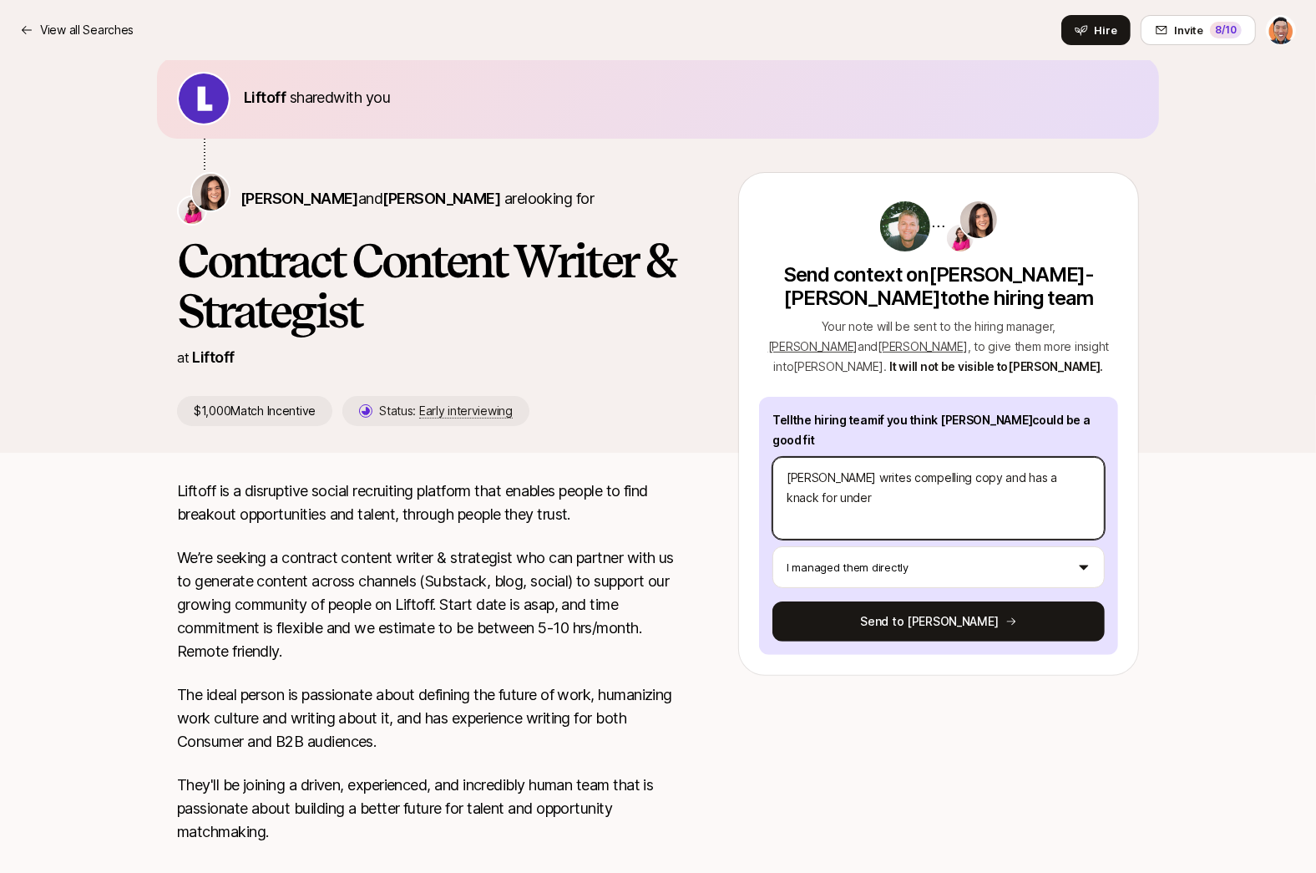
type textarea "[PERSON_NAME] writes compelling copy and has a knack for unders"
type textarea "x"
type textarea "[PERSON_NAME] writes compelling copy and has a knack for underst"
type textarea "x"
type textarea "[PERSON_NAME] writes compelling copy and has a knack for understa"
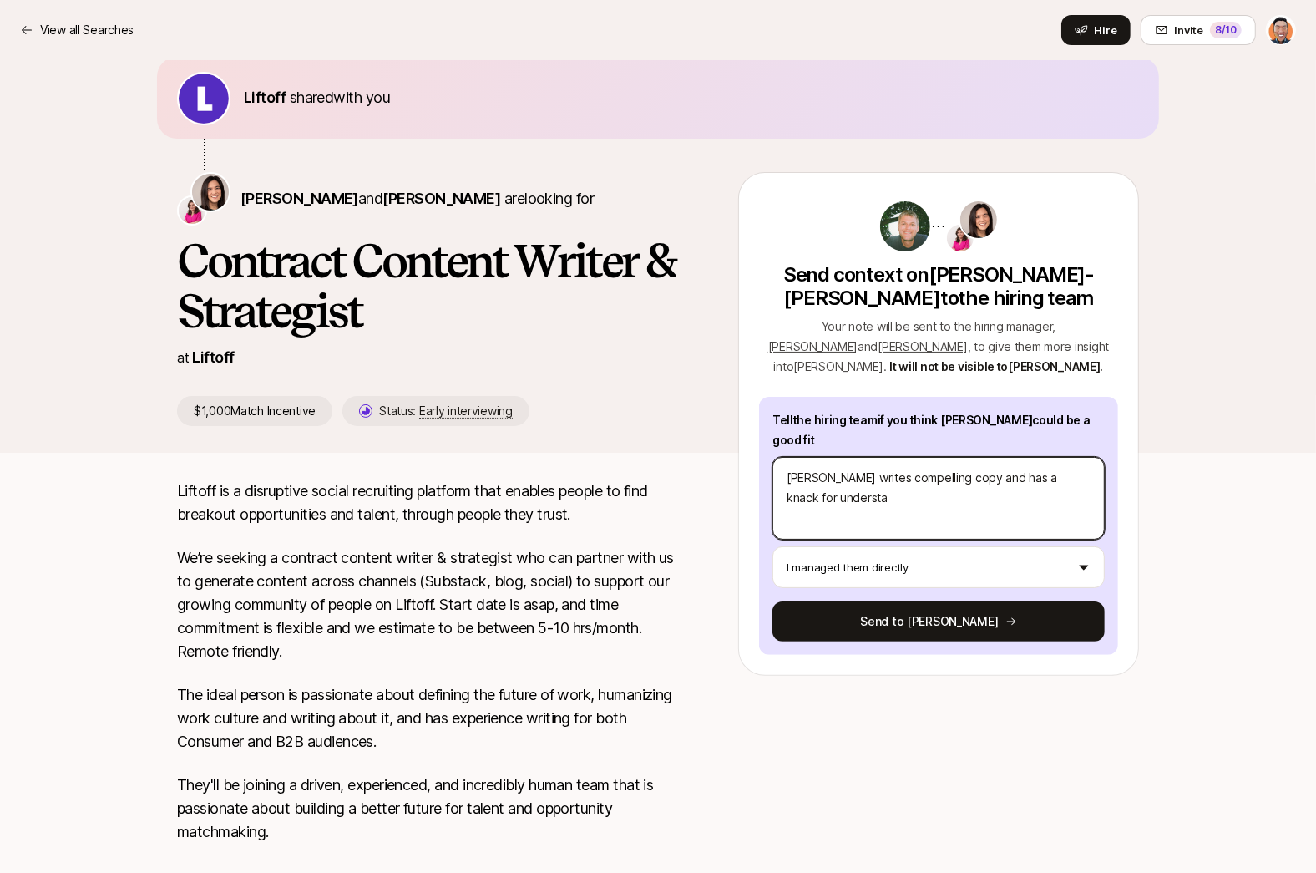
type textarea "x"
type textarea "[PERSON_NAME] writes compelling copy and has a knack for understan"
type textarea "x"
type textarea "[PERSON_NAME] writes compelling copy and has a knack for understand"
type textarea "x"
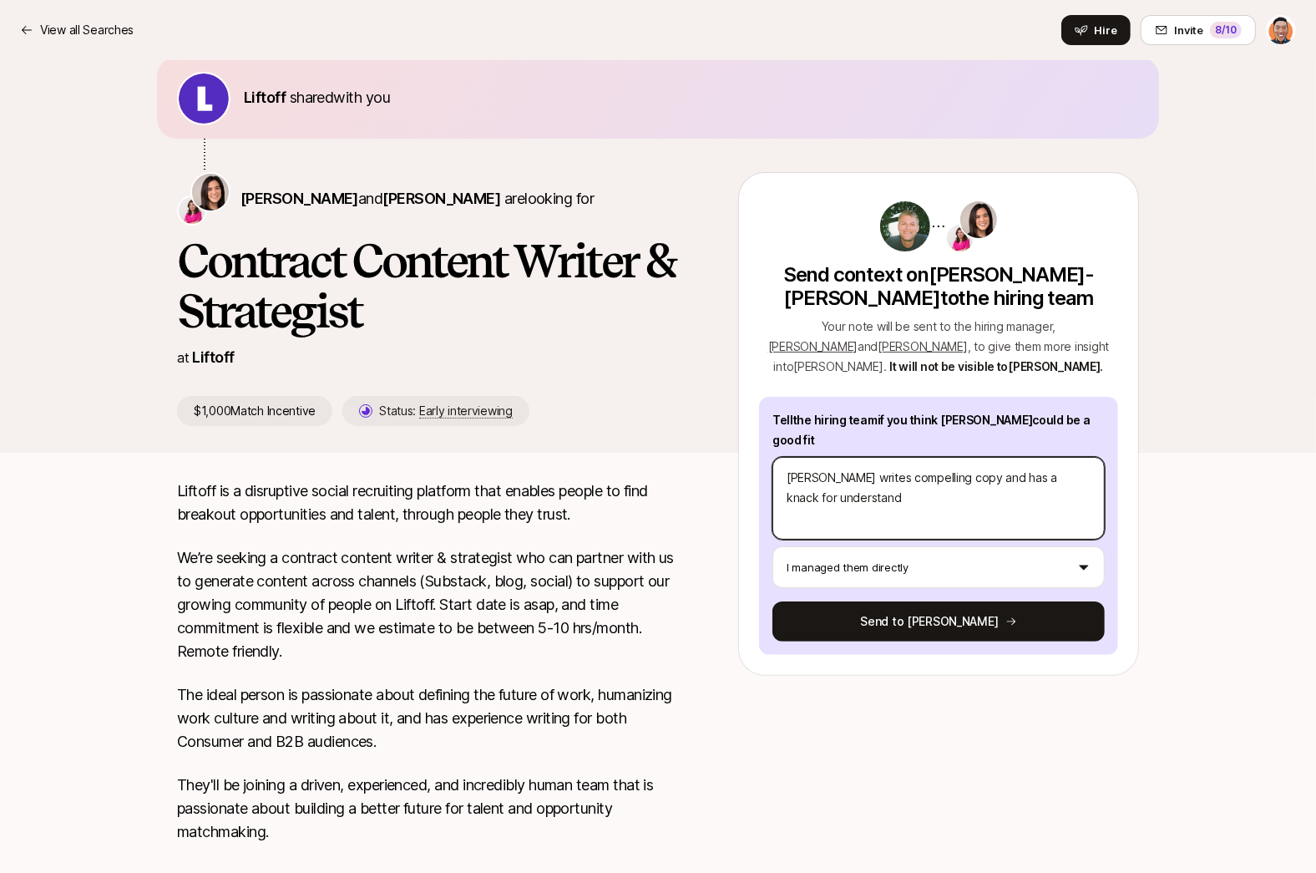
type textarea "[PERSON_NAME] writes compelling copy and has a knack for understandi"
type textarea "x"
type textarea "[PERSON_NAME] writes compelling copy and has a knack for understandin"
type textarea "x"
type textarea "[PERSON_NAME] writes compelling copy and has a knack for understanding"
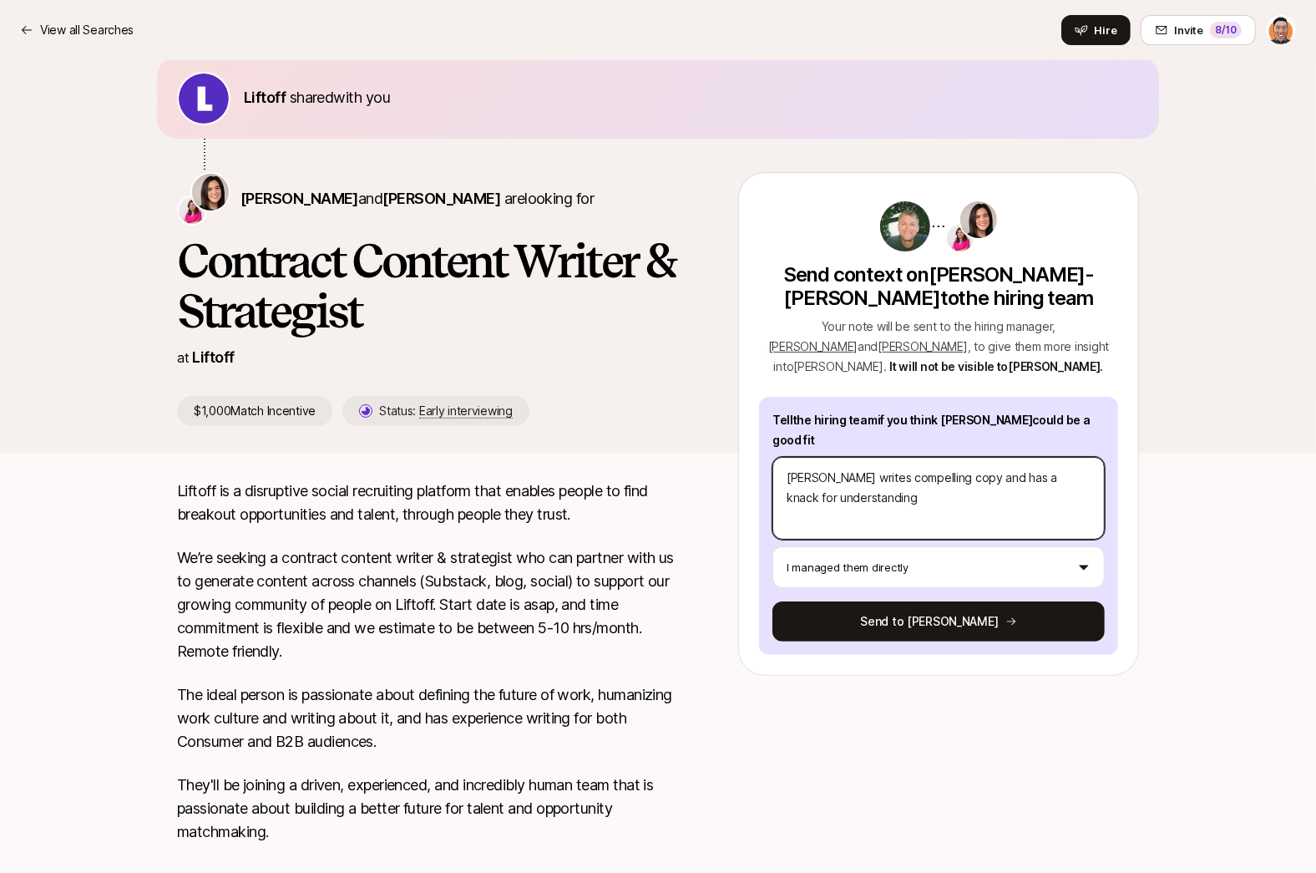
type textarea "x"
type textarea "[PERSON_NAME] writes compelling copy and has a knack for understanding"
type textarea "x"
type textarea "[PERSON_NAME] writes compelling copy and has a knack for understanding w"
type textarea "x"
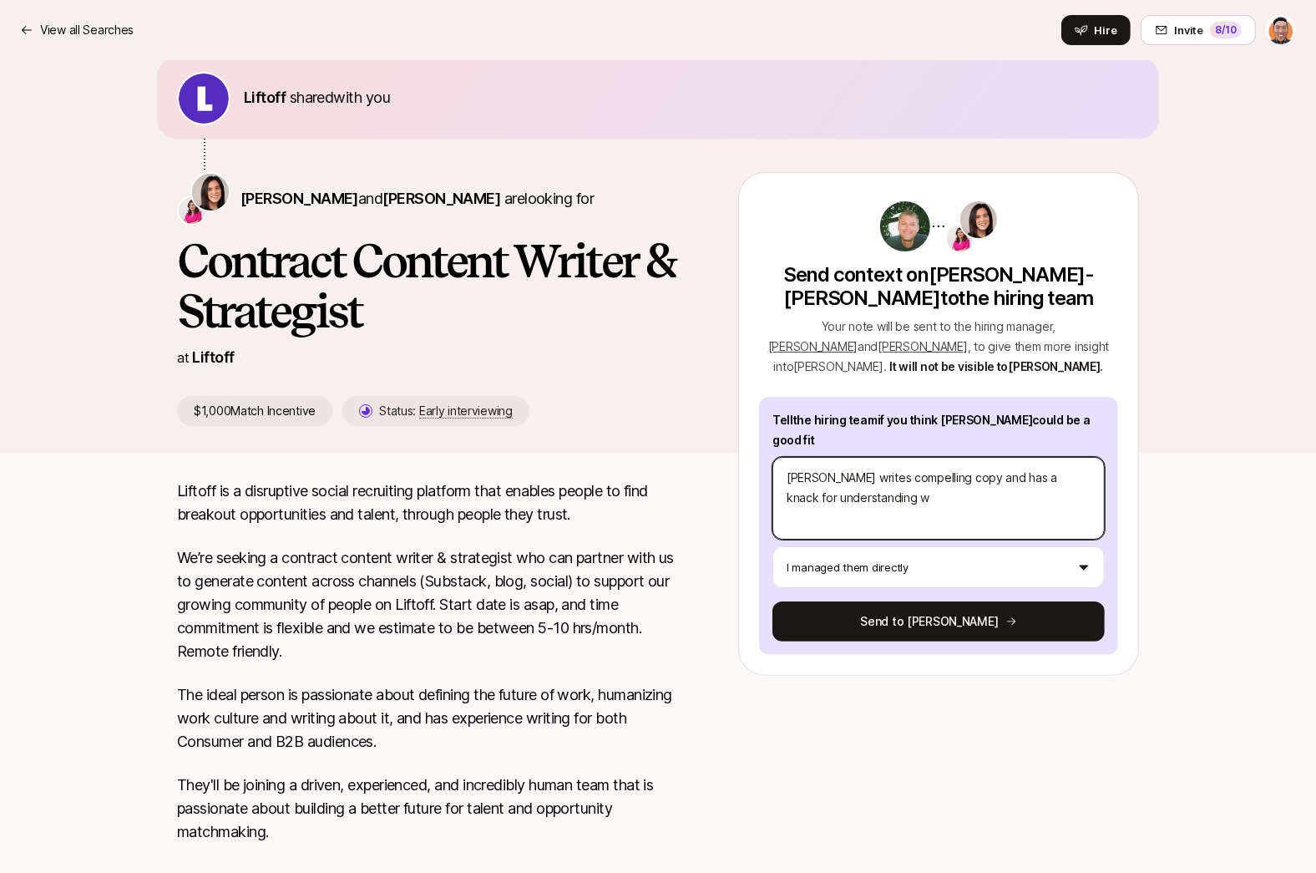
type textarea "[PERSON_NAME] writes compelling copy and has a knack for understanding wh"
type textarea "x"
type textarea "[PERSON_NAME] writes compelling copy and has a knack for understanding wha"
type textarea "x"
type textarea "[PERSON_NAME] writes compelling copy and has a knack for understanding what"
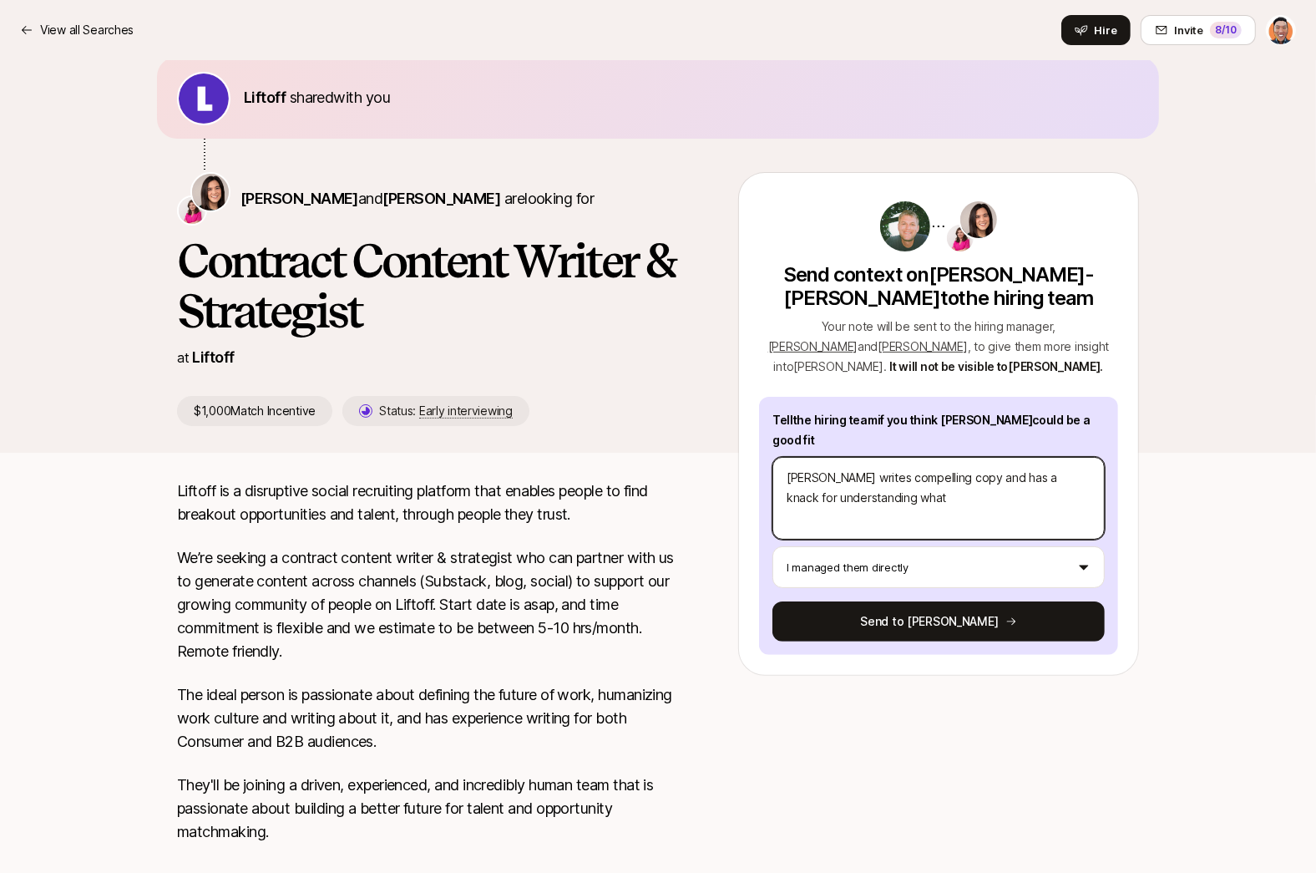
type textarea "x"
type textarea "[PERSON_NAME] writes compelling copy and has a knack for understanding what a"
type textarea "x"
type textarea "[PERSON_NAME] writes compelling copy and has a knack for understanding what aud"
type textarea "x"
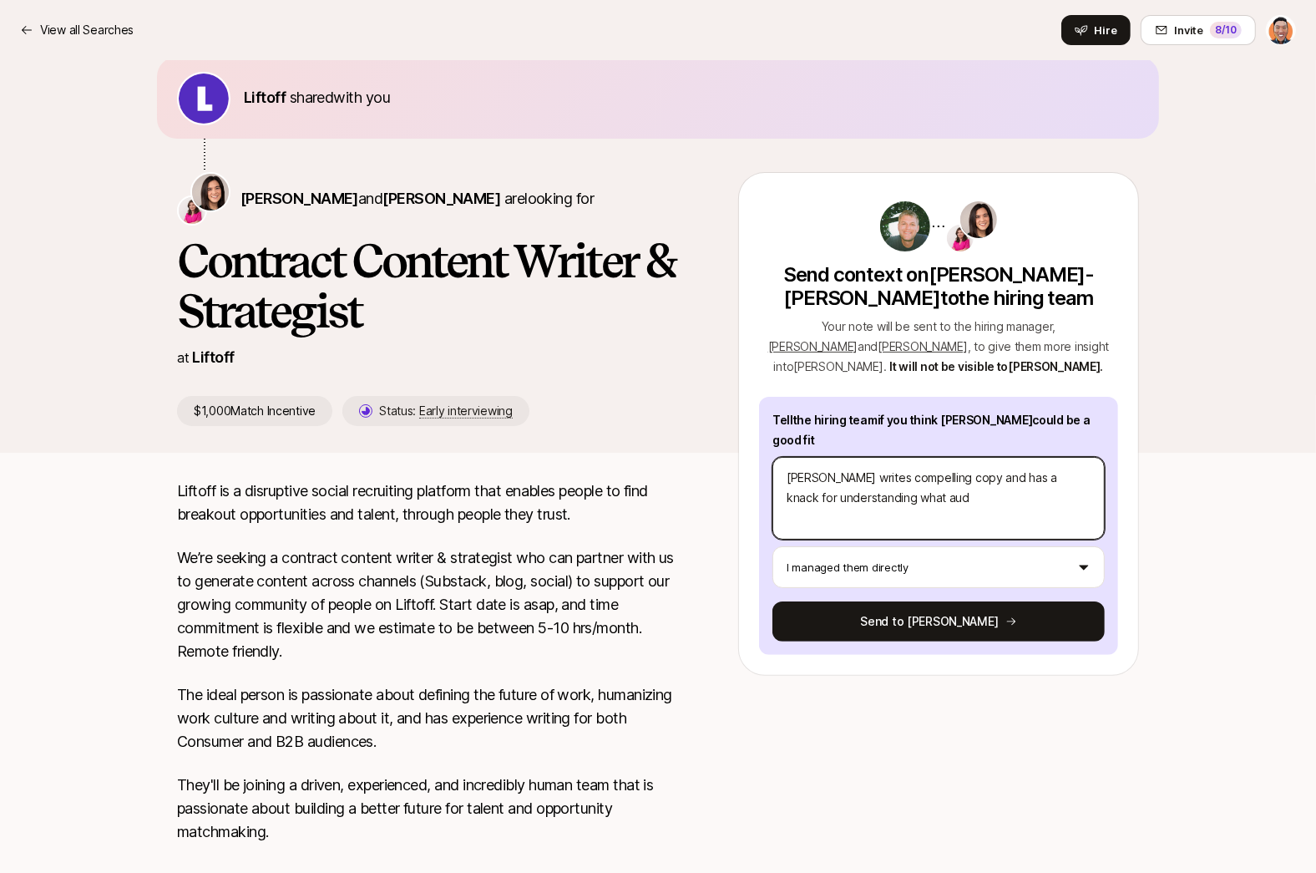
type textarea "[PERSON_NAME] writes compelling copy and has a knack for understanding what audi"
type textarea "x"
type textarea "[PERSON_NAME] writes compelling copy and has a knack for understanding what [PE…"
type textarea "x"
type textarea "[PERSON_NAME] writes compelling copy and has a knack for understanding what aud…"
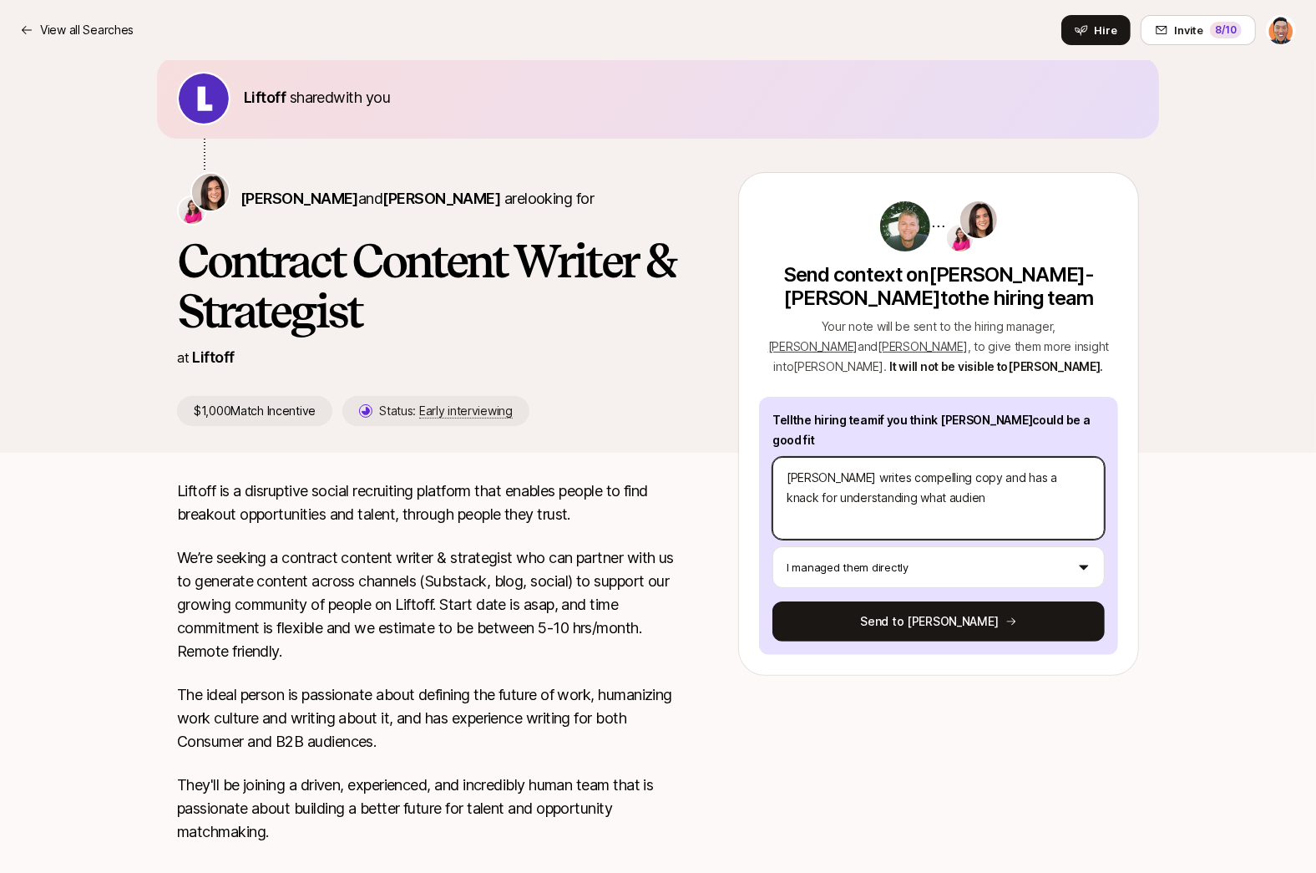
type textarea "x"
type textarea "[PERSON_NAME] writes compelling copy and has a knack for understanding what aud…"
type textarea "x"
type textarea "[PERSON_NAME] writes compelling copy and has a knack for understanding what aud…"
type textarea "x"
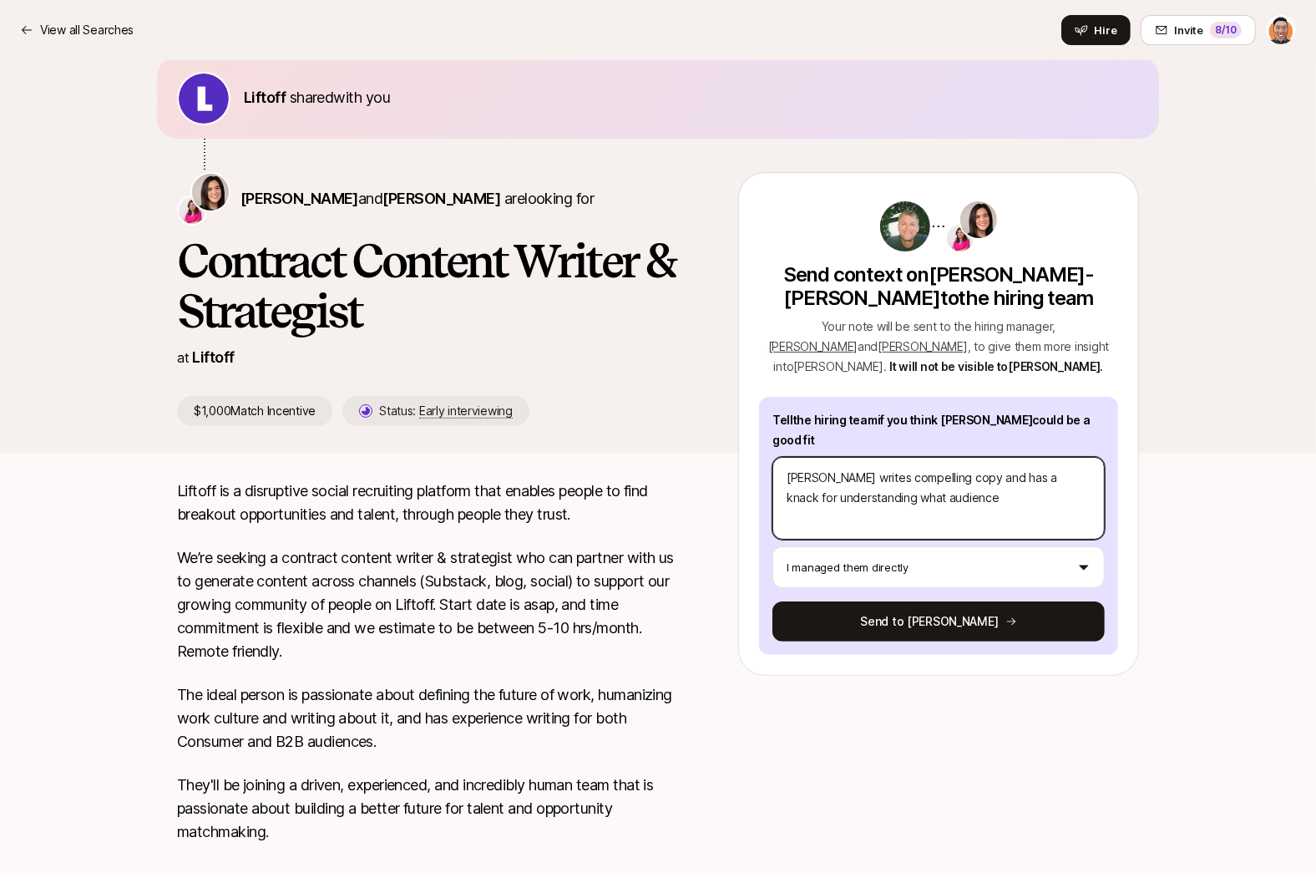
type textarea "[PERSON_NAME] writes compelling copy and has a knack for understanding what aud…"
type textarea "x"
type textarea "[PERSON_NAME] writes compelling copy and has a knack for understanding what aud…"
type textarea "x"
type textarea "[PERSON_NAME] writes compelling copy and has a knack for understanding what aud…"
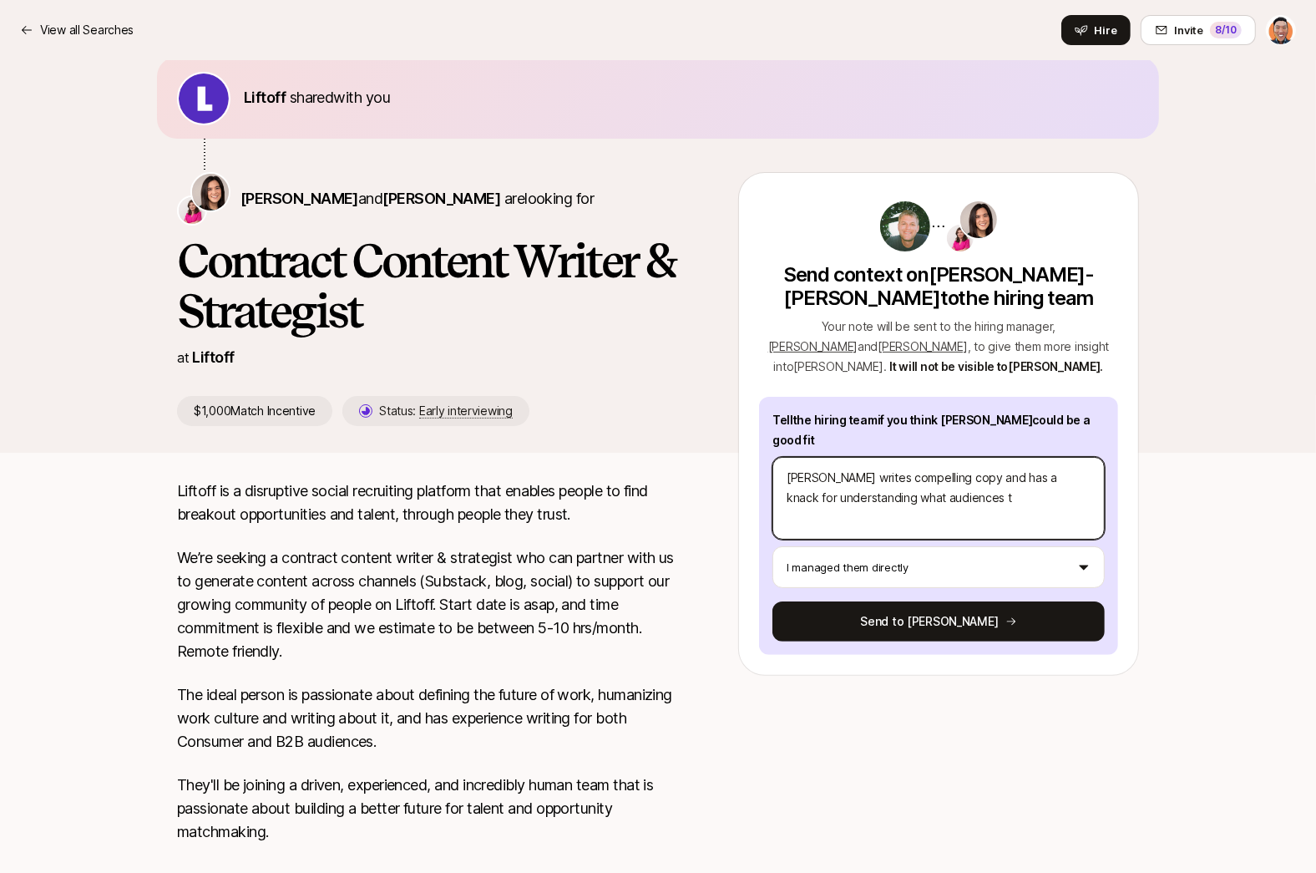
type textarea "x"
type textarea "[PERSON_NAME] writes compelling copy and has a knack for understanding what aud…"
type textarea "x"
type textarea "[PERSON_NAME] writes compelling copy and has a knack for understanding what aud…"
type textarea "x"
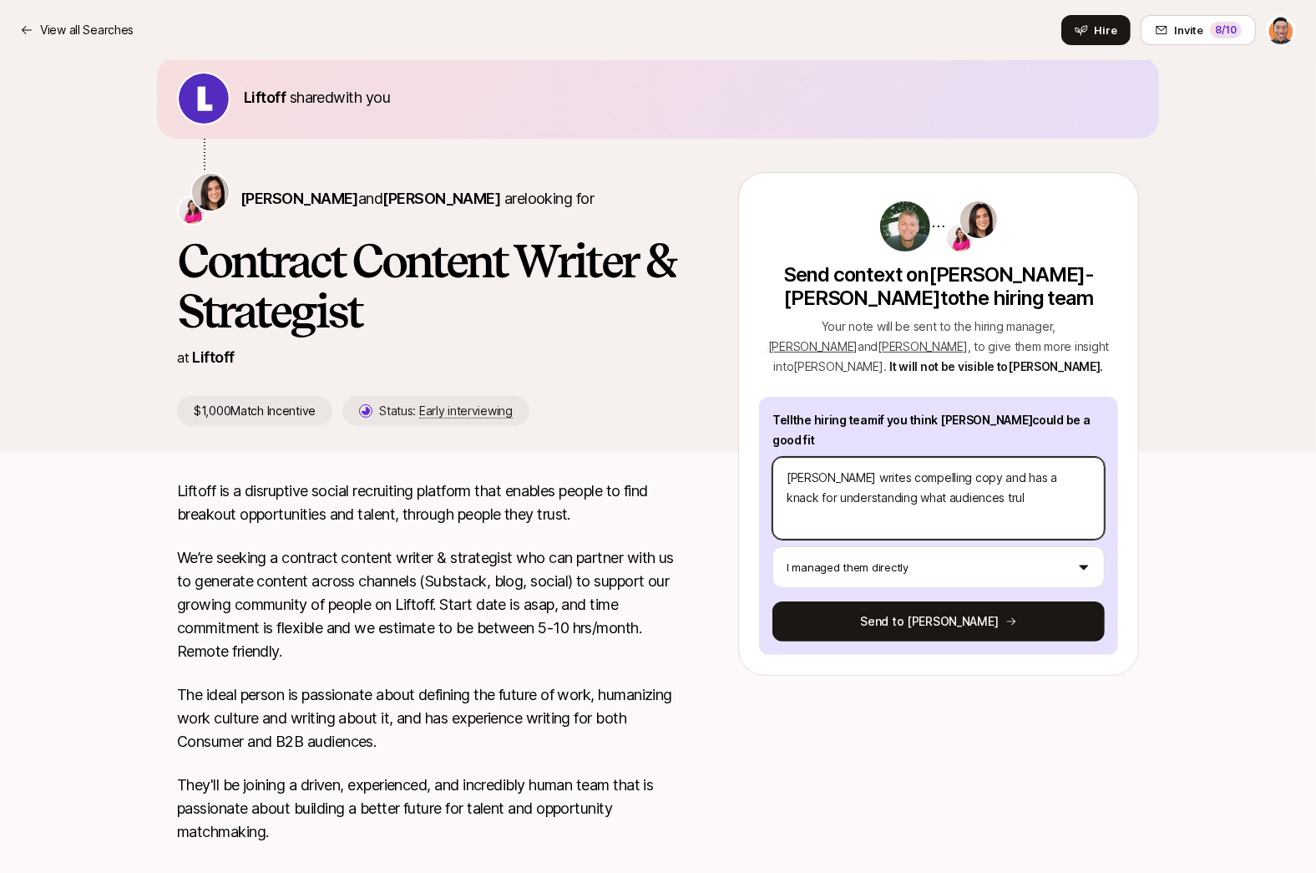
type textarea "[PERSON_NAME] writes compelling copy and has a knack for understanding what aud…"
type textarea "x"
type textarea "[PERSON_NAME] writes compelling copy and has a knack for understanding what aud…"
type textarea "x"
type textarea "[PERSON_NAME] writes compelling copy and has a knack for understanding what aud…"
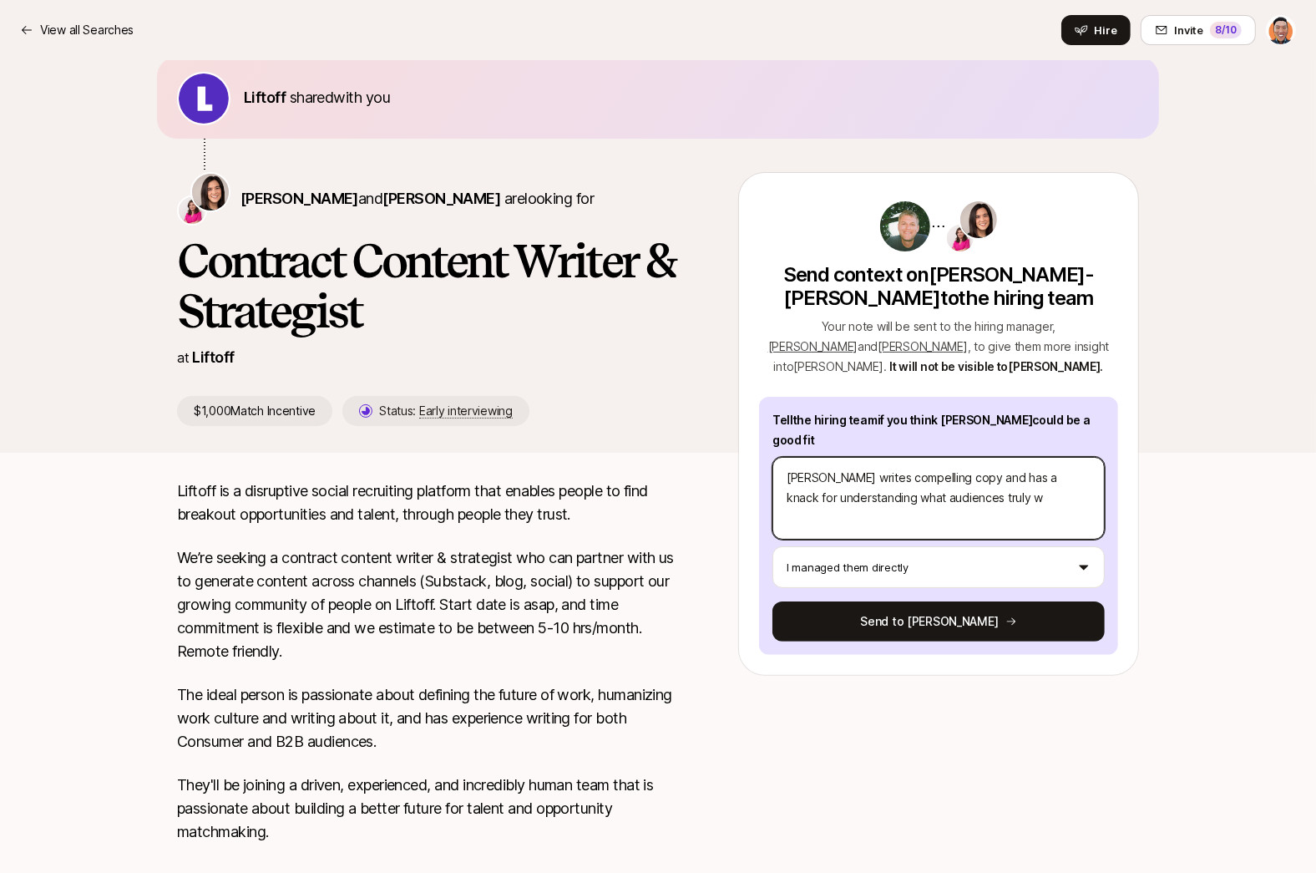
type textarea "x"
type textarea "[PERSON_NAME] writes compelling copy and has a knack for understanding what aud…"
type textarea "x"
type textarea "[PERSON_NAME] writes compelling copy and has a knack for understanding what aud…"
type textarea "x"
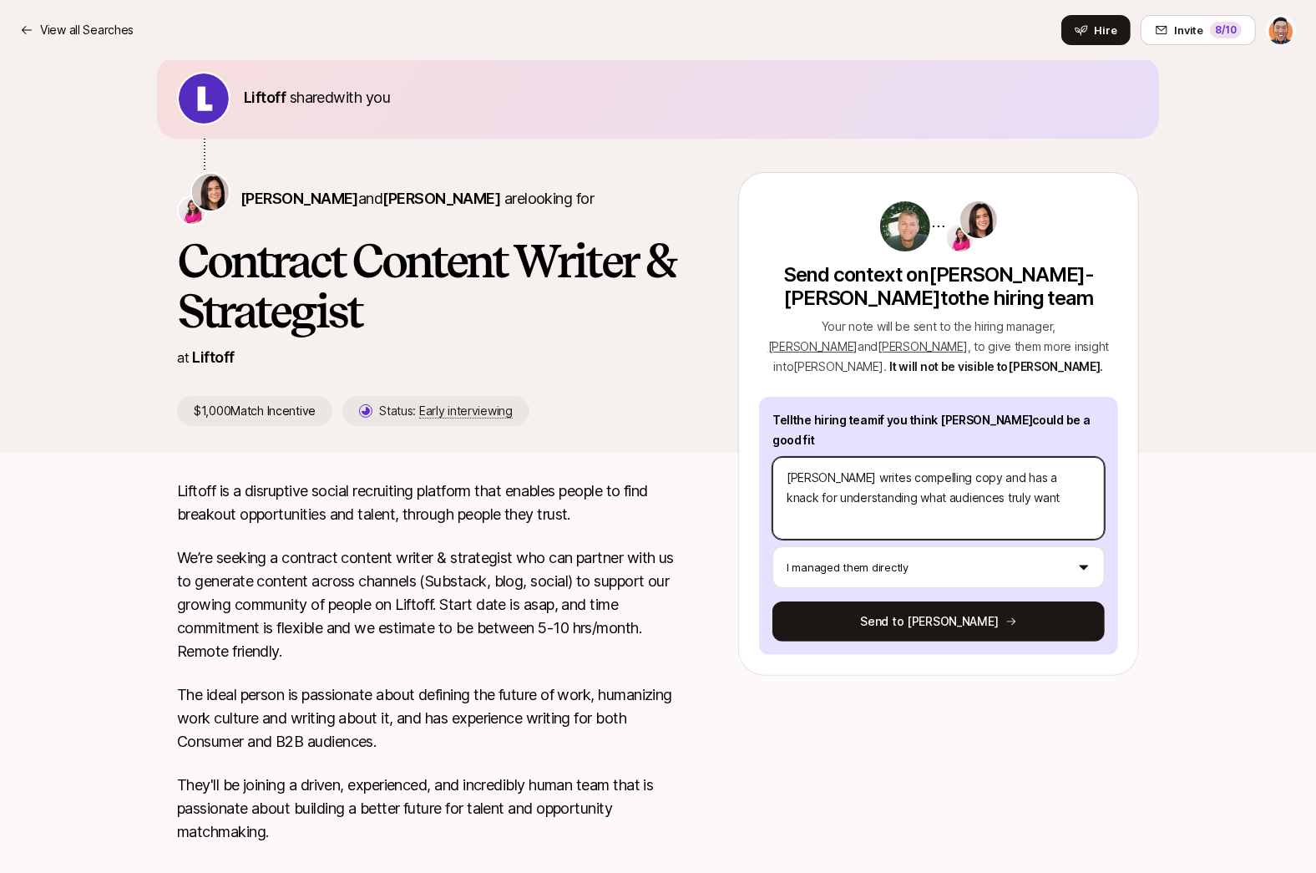
type textarea "[PERSON_NAME] writes compelling copy and has a knack for understanding what aud…"
type textarea "x"
type textarea "[PERSON_NAME] writes compelling copy and has a knack for understanding what aud…"
type textarea "x"
type textarea "[PERSON_NAME] writes compelling copy and has a knack for understanding what aud…"
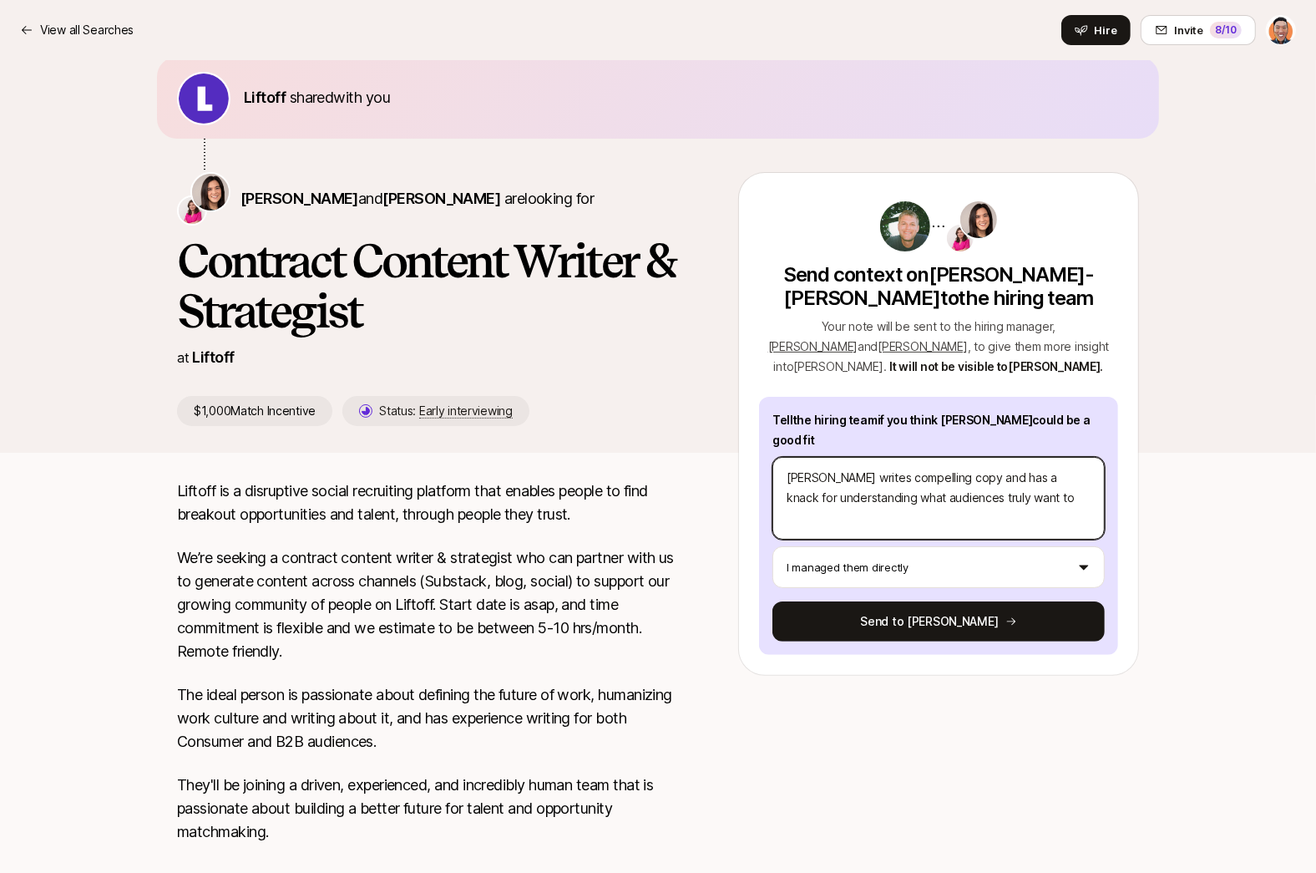
type textarea "x"
type textarea "[PERSON_NAME] writes compelling copy and has a knack for understanding what aud…"
type textarea "x"
type textarea "[PERSON_NAME] writes compelling copy and has a knack for understanding what aud…"
type textarea "x"
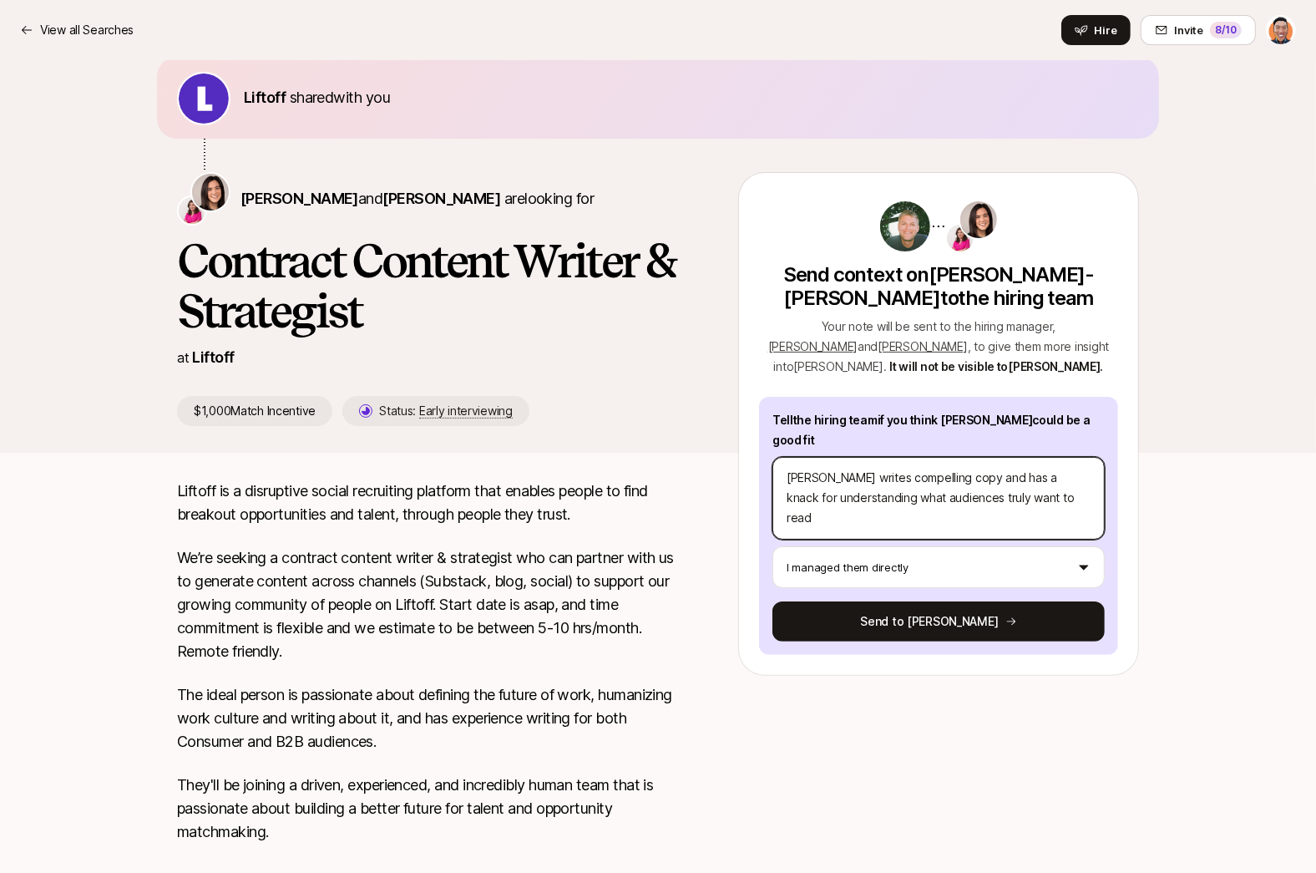
type textarea "[PERSON_NAME] writes compelling copy and has a knack for understanding what aud…"
type textarea "x"
type textarea "[PERSON_NAME] writes compelling copy and has a knack for understanding what aud…"
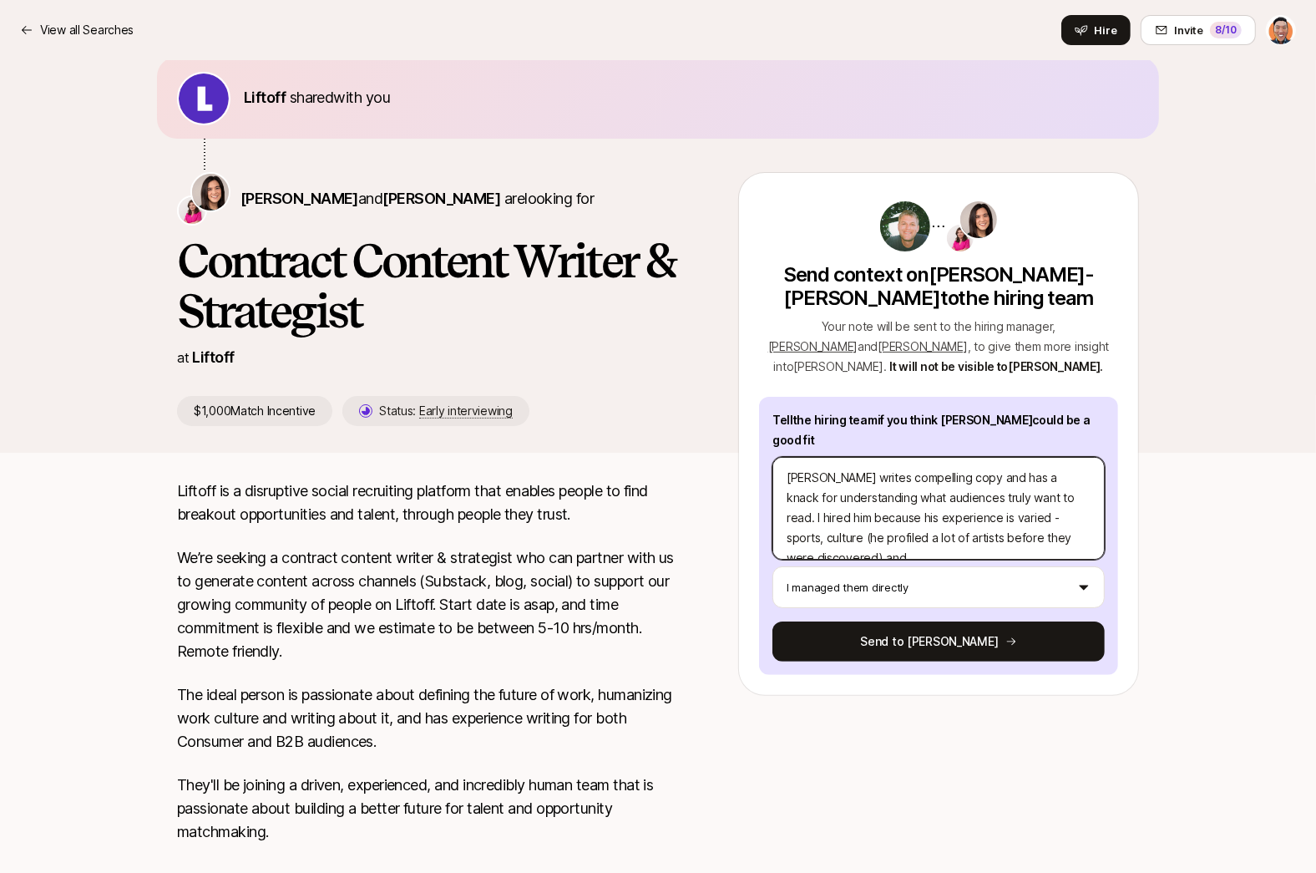
click at [1062, 502] on textarea "[PERSON_NAME] writes compelling copy and has a knack for understanding what aud…" at bounding box center [939, 508] width 332 height 103
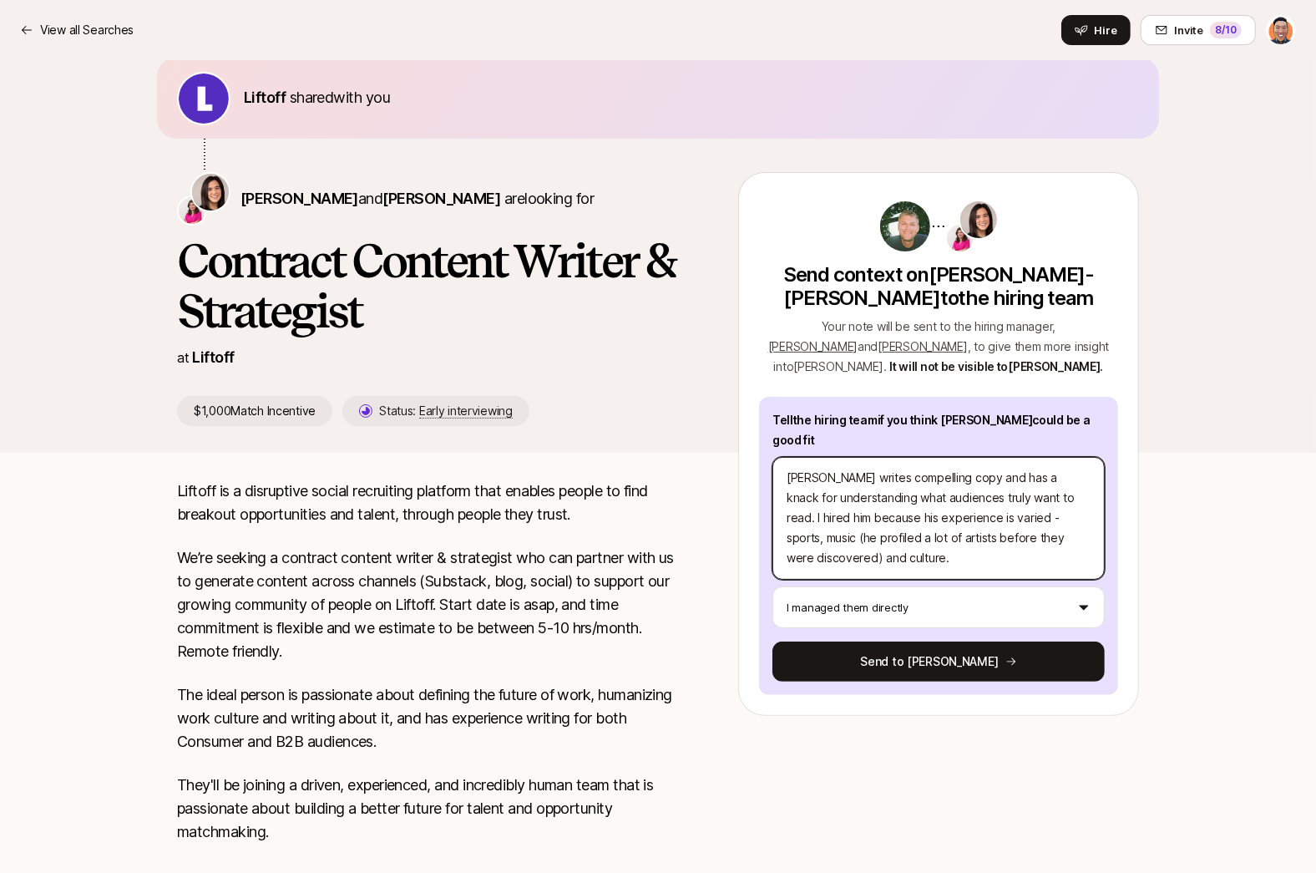
scroll to position [75, 0]
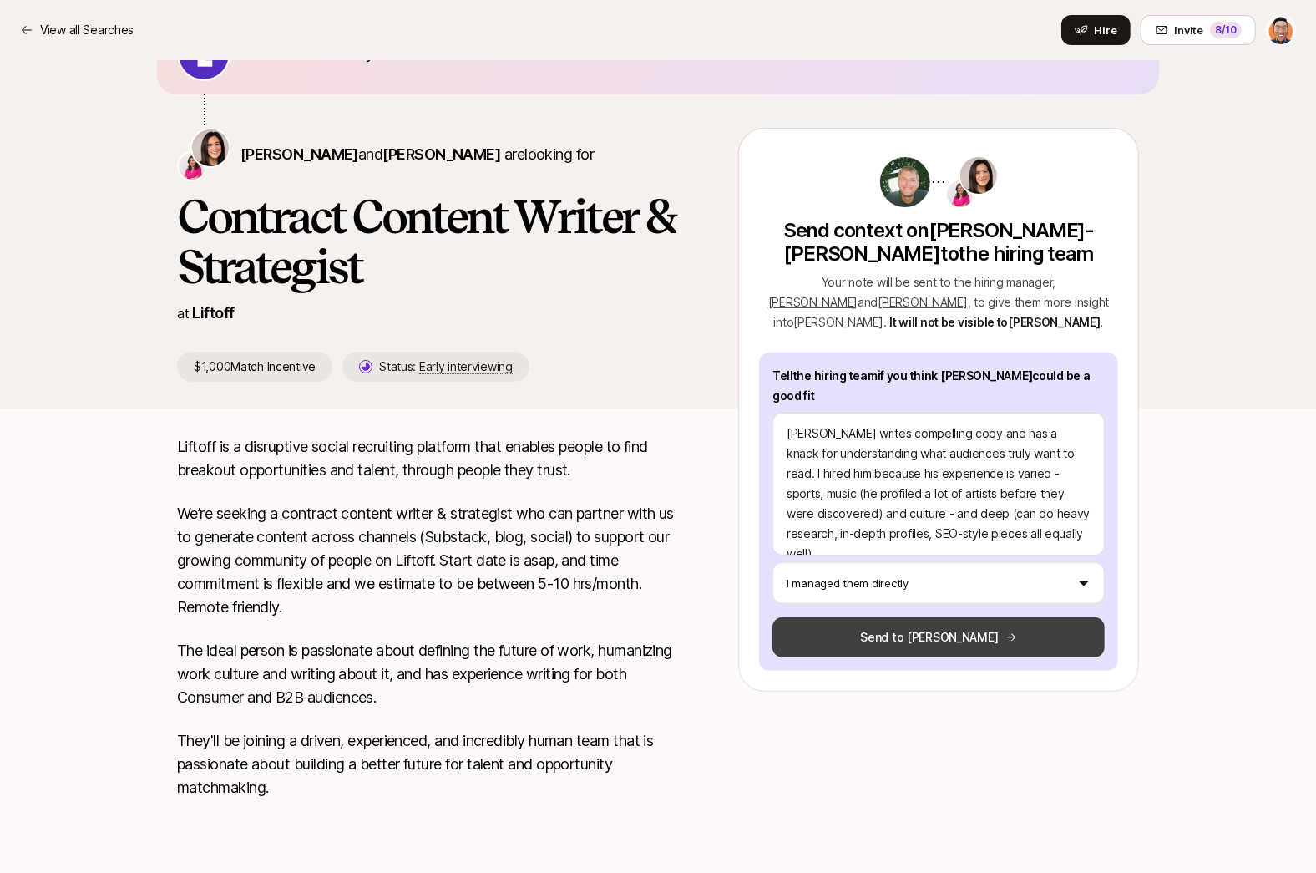
click at [920, 618] on button "Send to [PERSON_NAME]" at bounding box center [939, 637] width 332 height 40
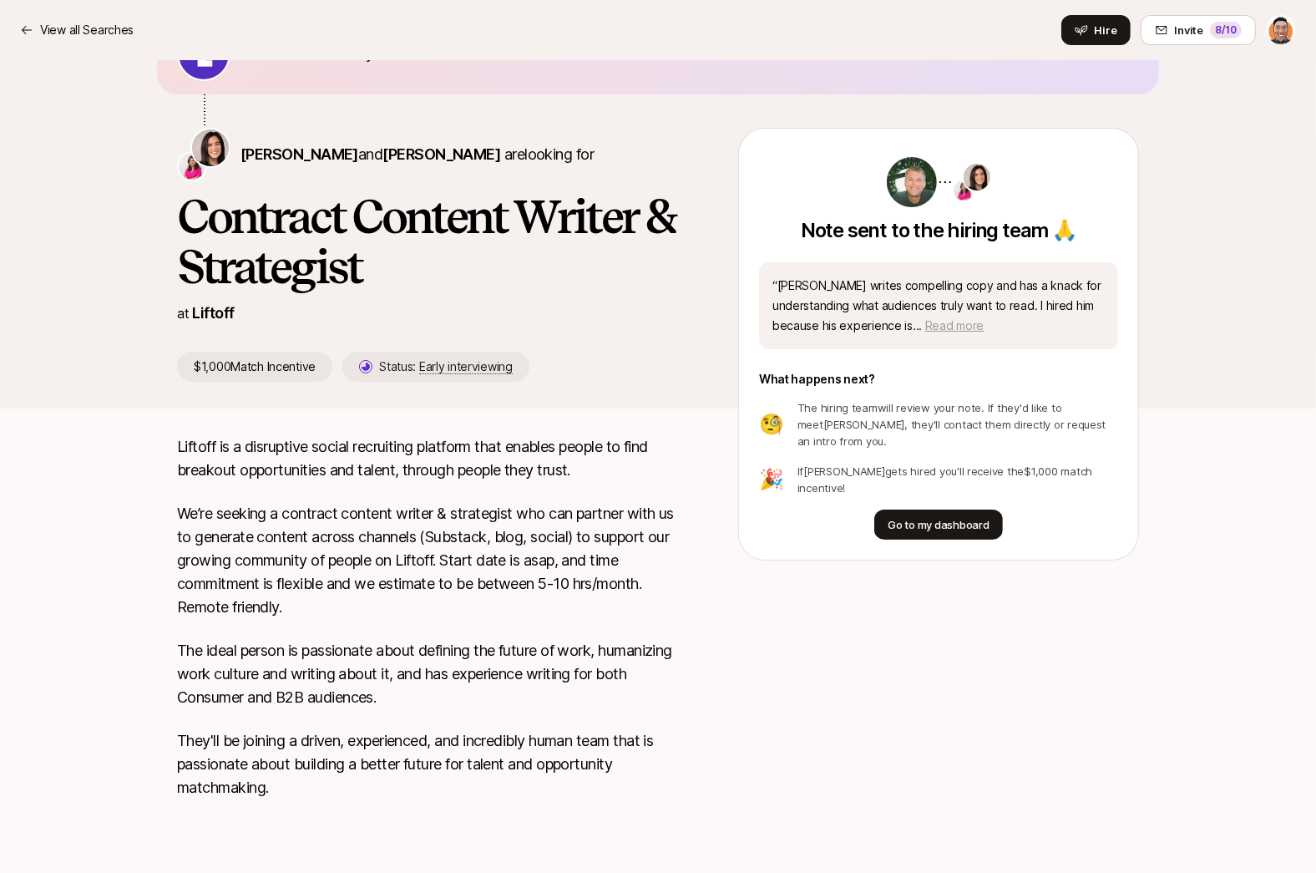
click at [949, 322] on span "Read more" at bounding box center [954, 325] width 58 height 14
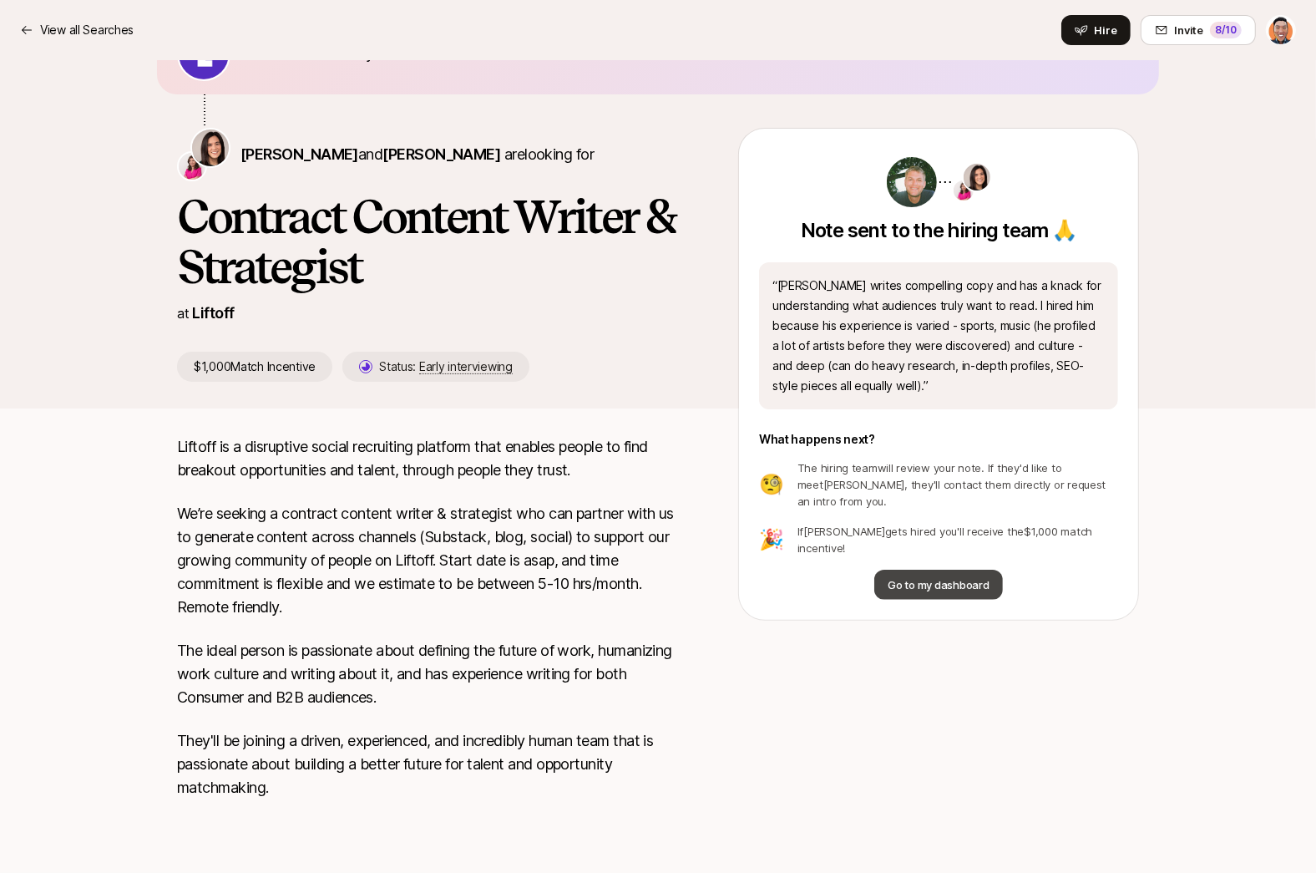
click at [956, 570] on button "Go to my dashboard" at bounding box center [938, 585] width 128 height 30
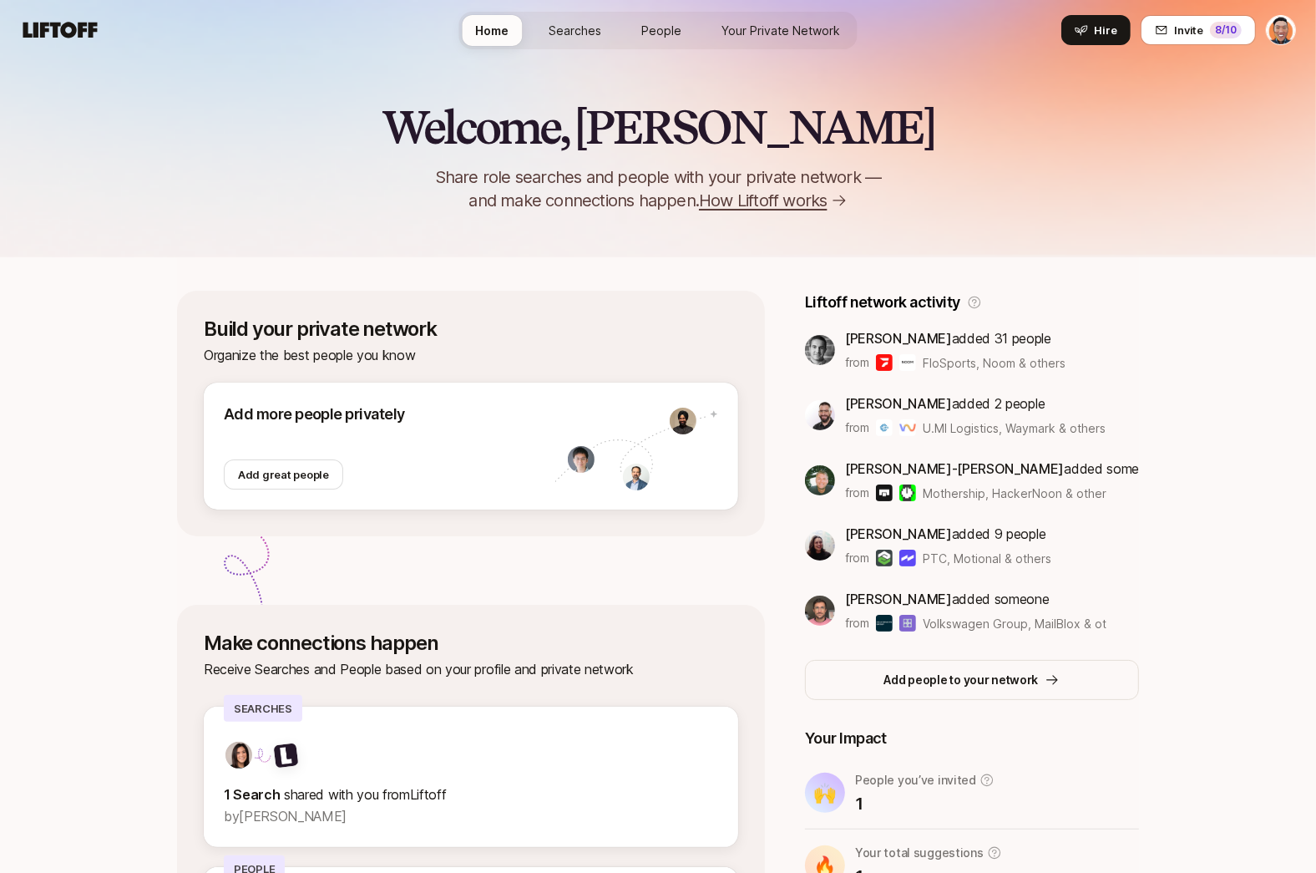
click at [776, 31] on span "Your Private Network" at bounding box center [781, 30] width 119 height 14
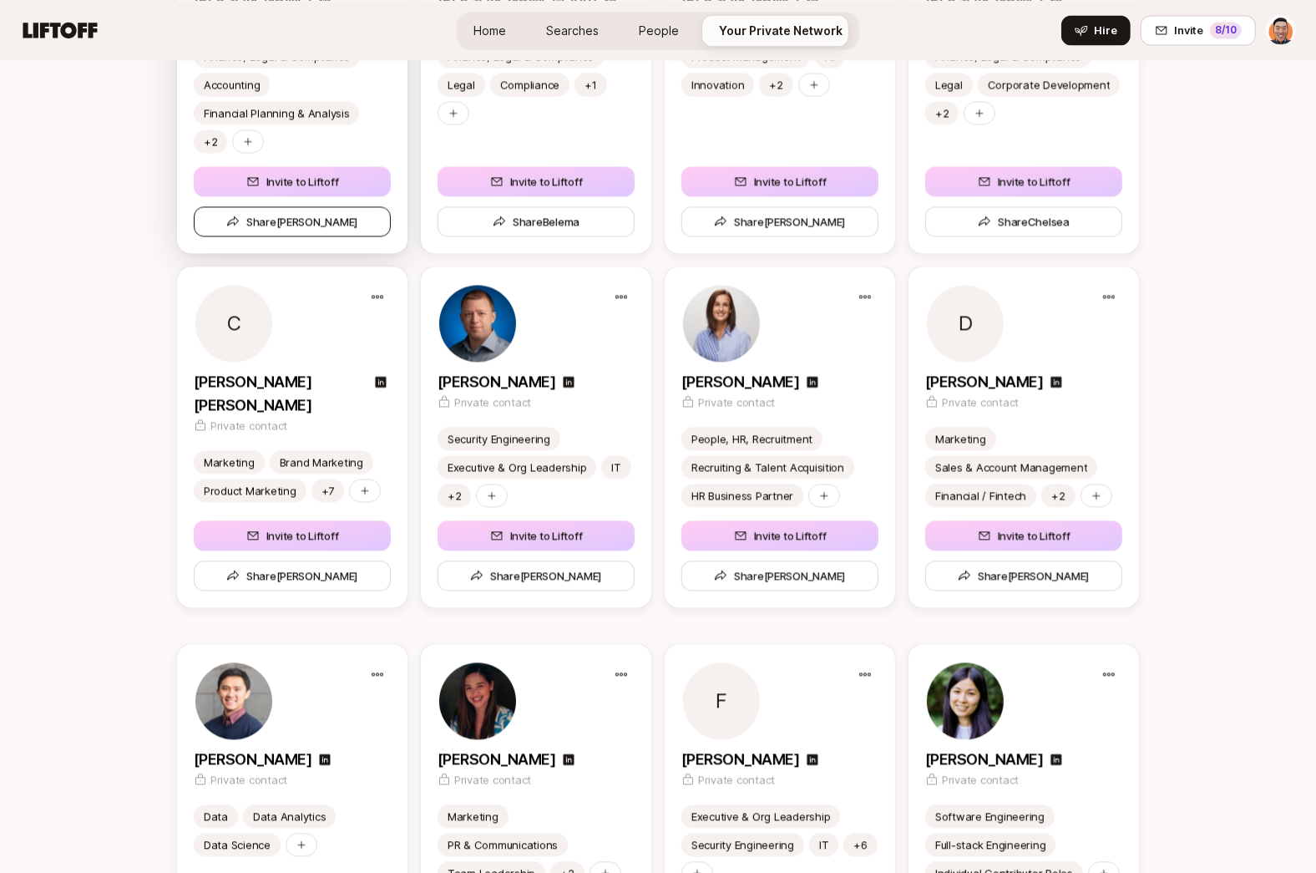
scroll to position [2796, 0]
